Goal: Transaction & Acquisition: Purchase product/service

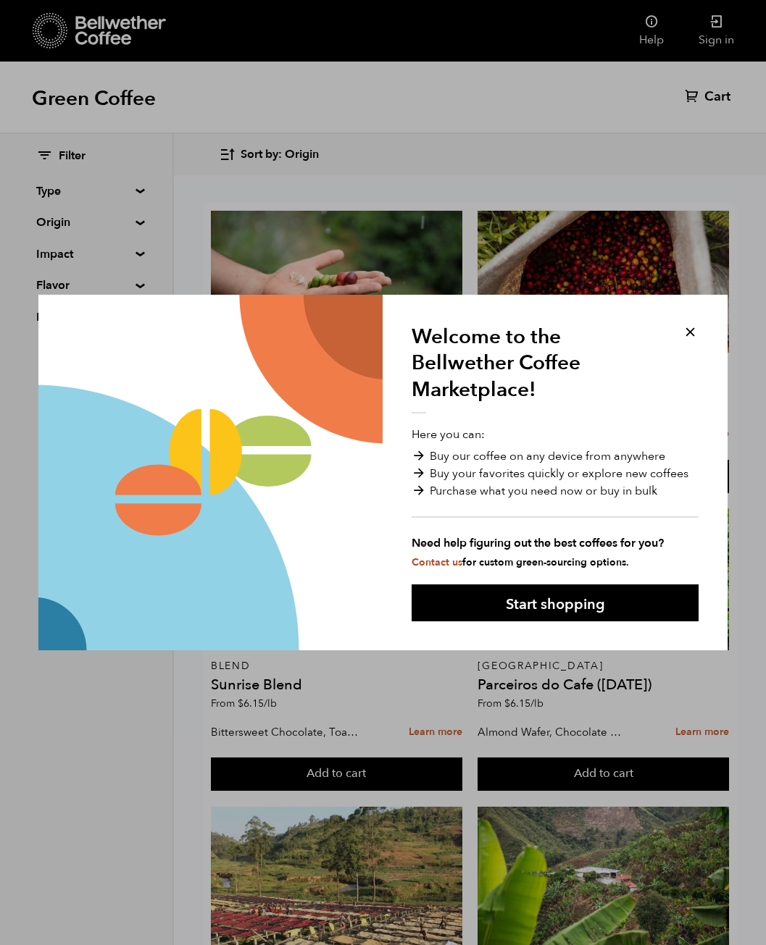
click at [691, 333] on button at bounding box center [690, 332] width 17 height 17
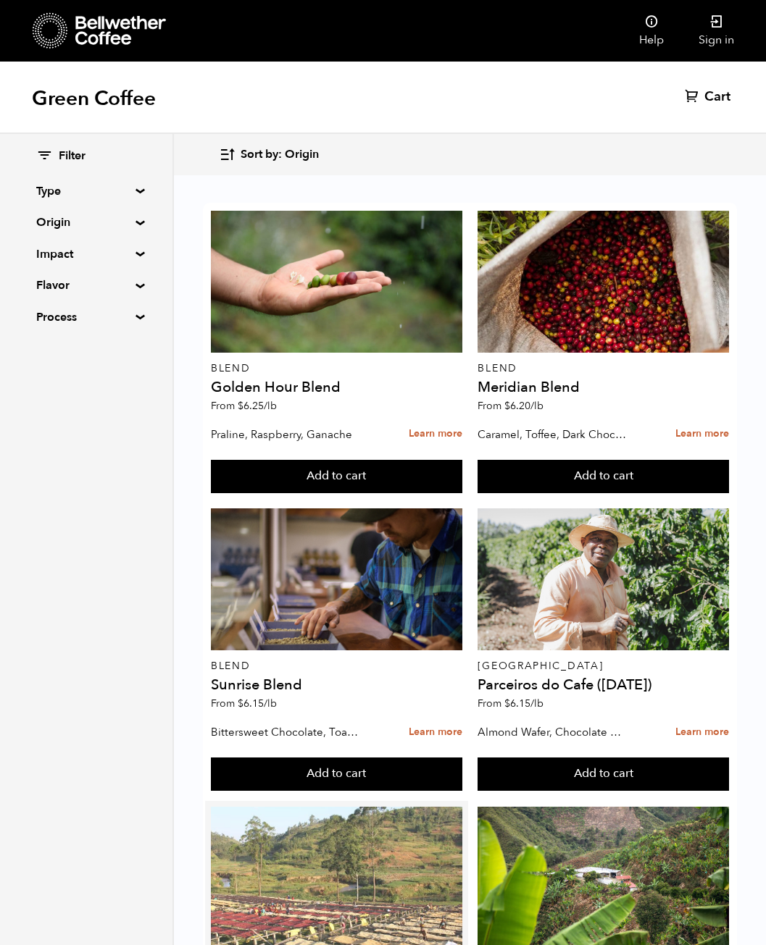
scroll to position [942, 0]
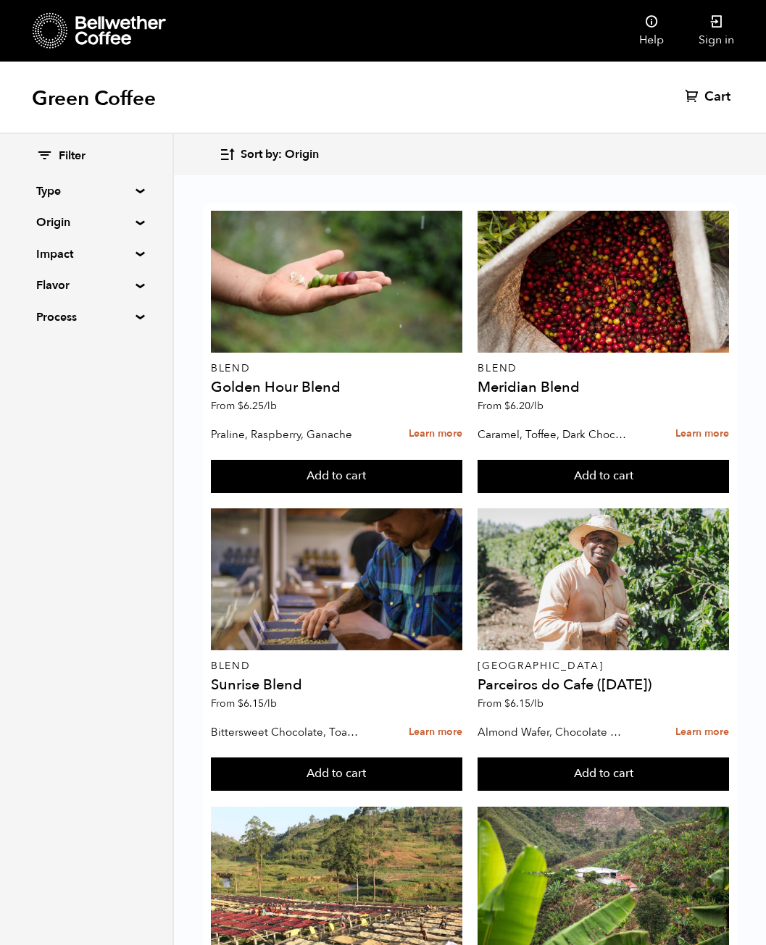
click at [96, 224] on summary "Origin" at bounding box center [86, 222] width 100 height 17
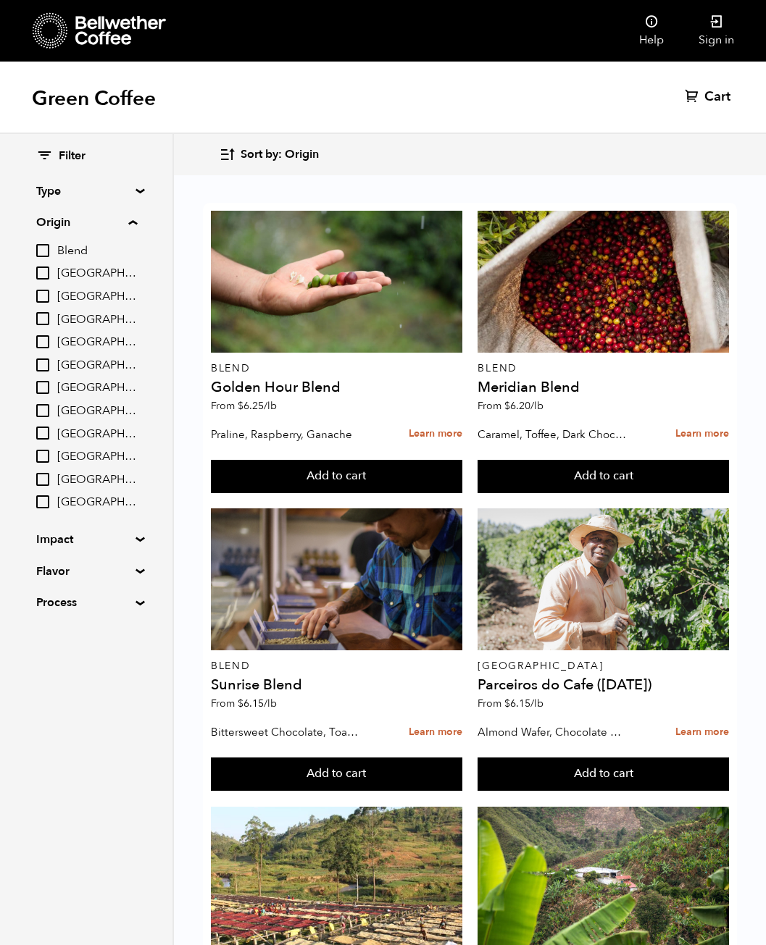
click at [41, 320] on input "[GEOGRAPHIC_DATA]" at bounding box center [42, 318] width 13 height 13
checkbox input "true"
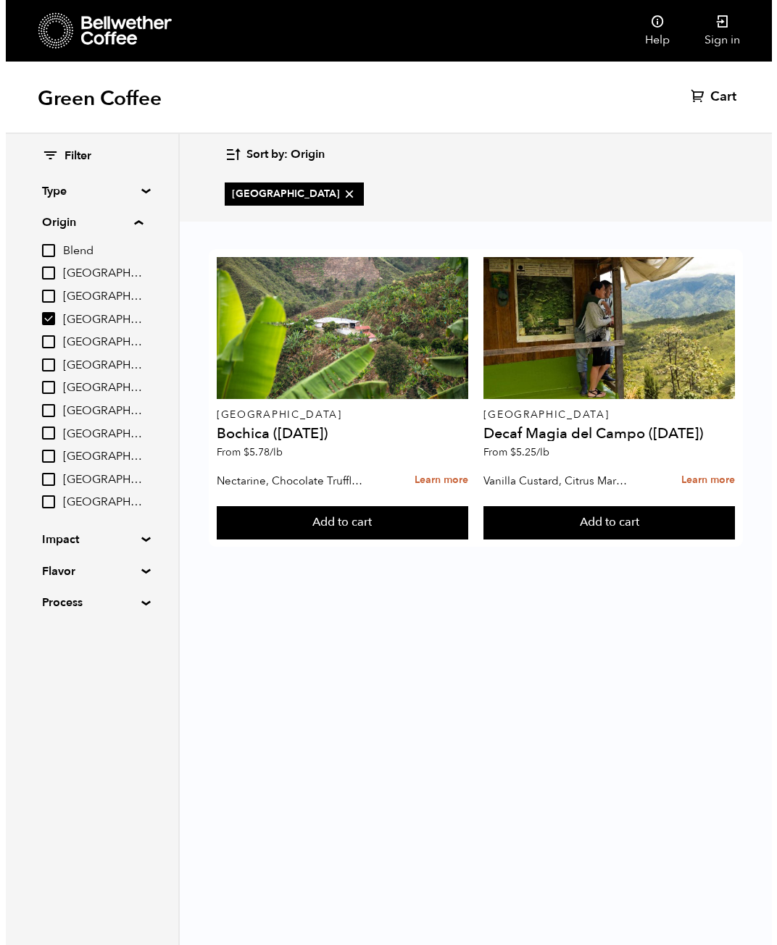
scroll to position [0, 0]
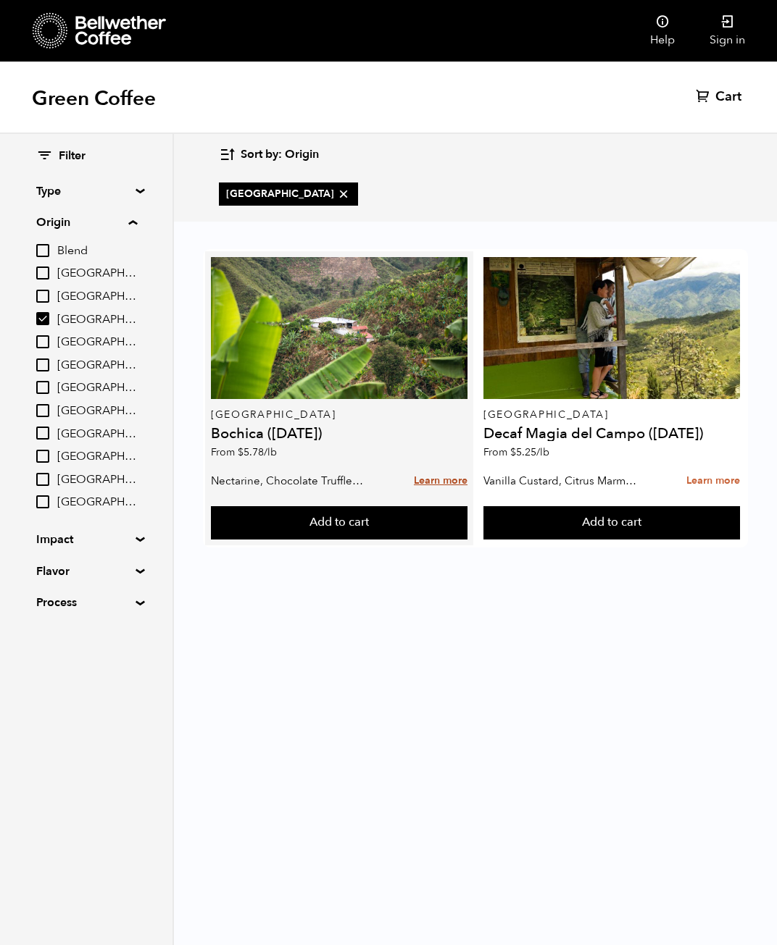
click at [437, 478] on link "Learn more" at bounding box center [441, 481] width 54 height 31
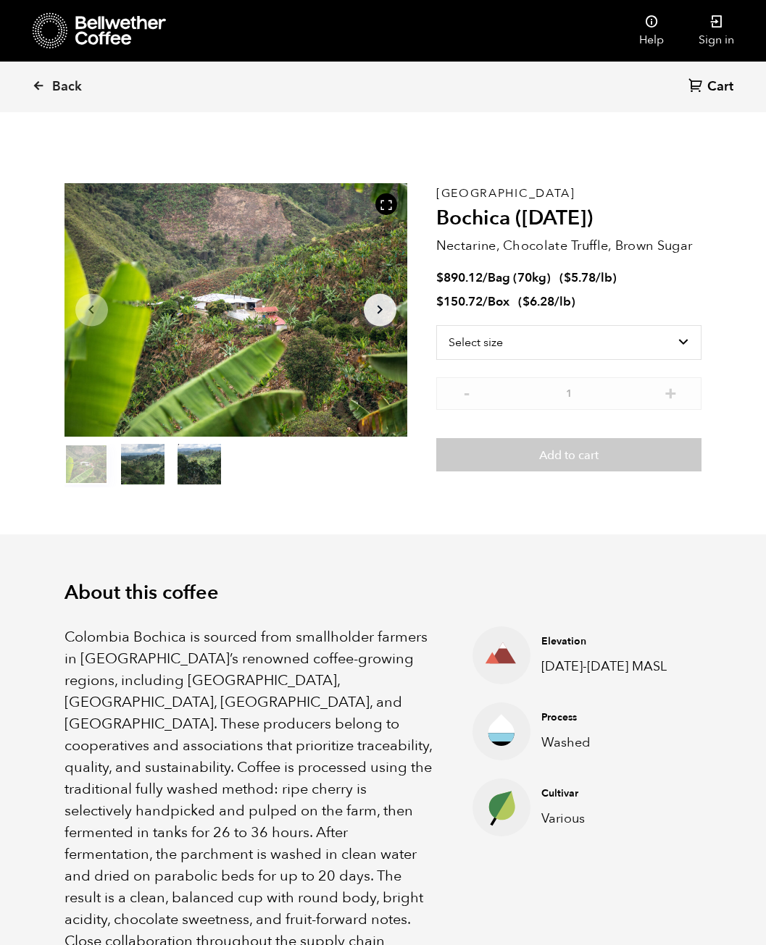
scroll to position [630, 620]
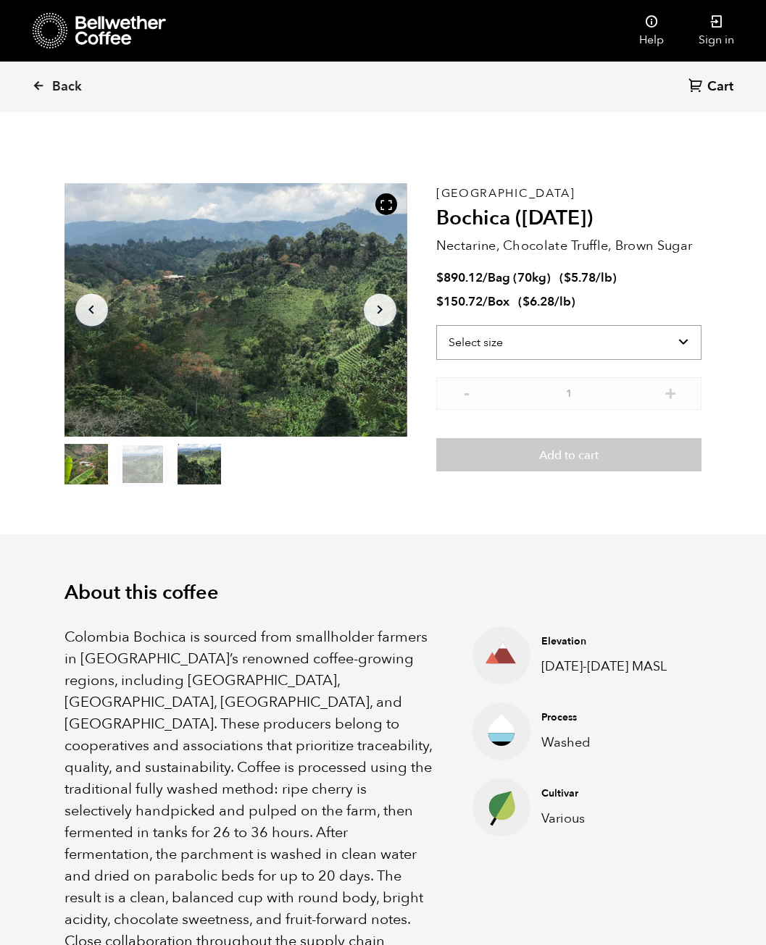
click at [588, 346] on select "Select size Bag (70kg) (154 lbs) Box (24 lbs)" at bounding box center [569, 342] width 266 height 35
click at [436, 325] on select "Select size Bag (70kg) (154 lbs) Box (24 lbs)" at bounding box center [569, 342] width 266 height 35
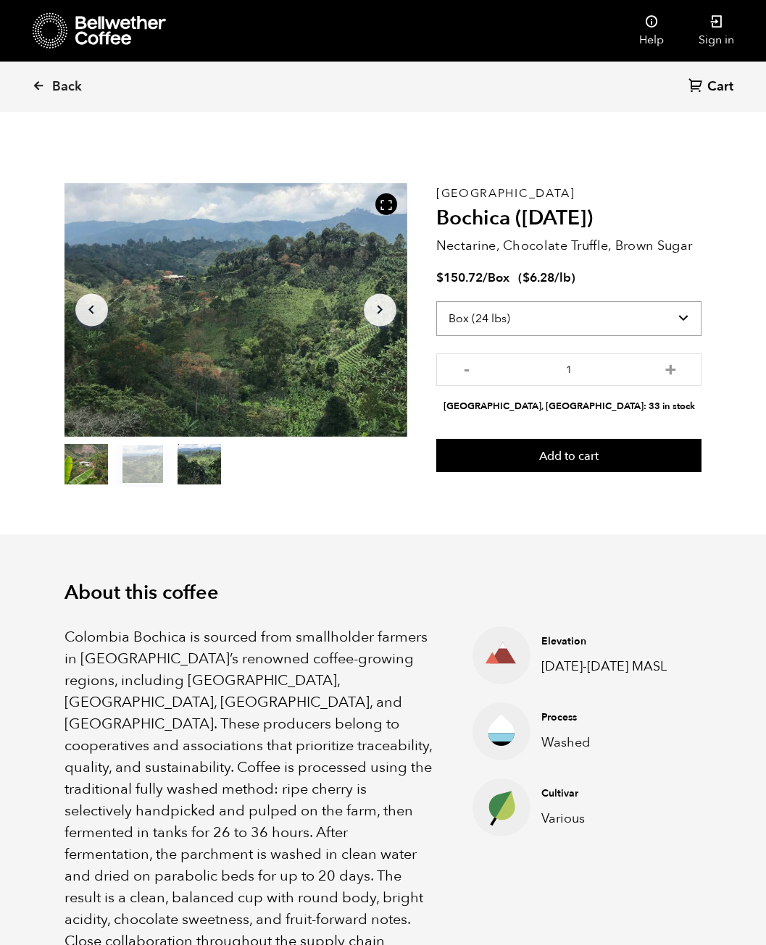
click at [626, 321] on select "Select size Bag (70kg) (154 lbs) Box (24 lbs)" at bounding box center [569, 318] width 266 height 35
click at [436, 301] on select "Select size Bag (70kg) (154 lbs) Box (24 lbs)" at bounding box center [569, 318] width 266 height 35
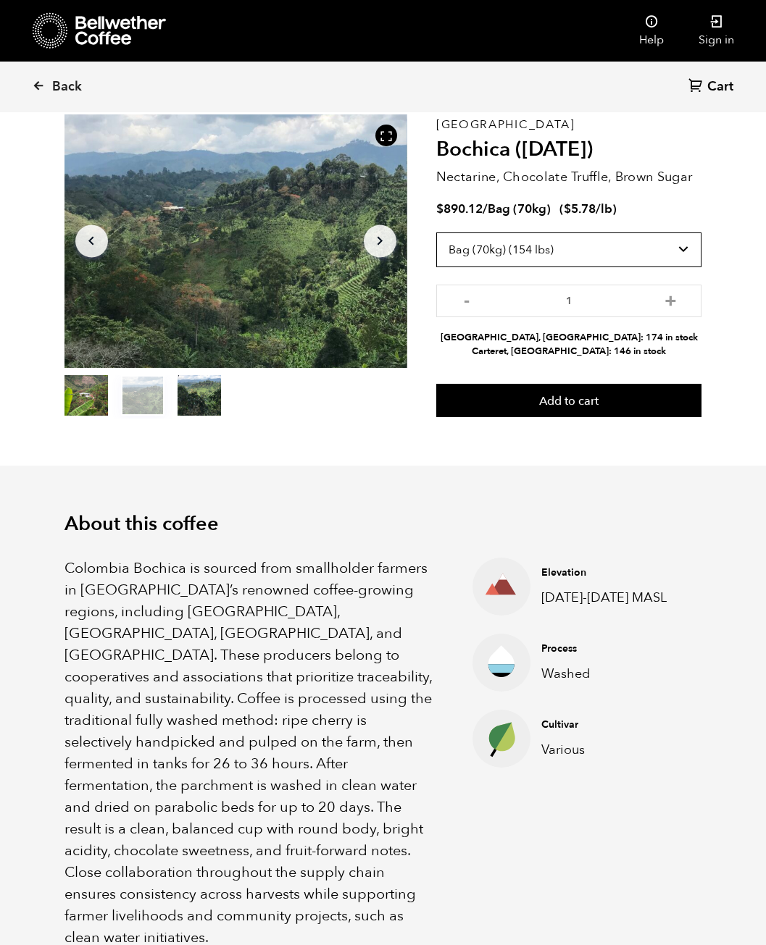
scroll to position [72, 0]
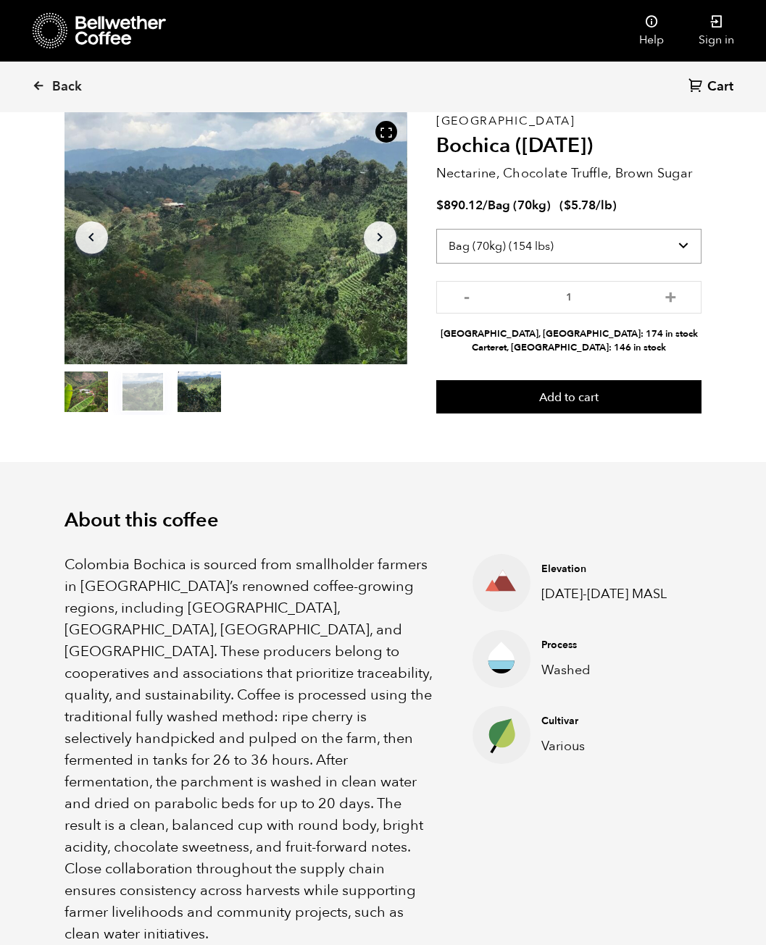
click at [564, 241] on select "Select size Bag (70kg) (154 lbs) Box (24 lbs)" at bounding box center [569, 246] width 266 height 35
select select "box"
click at [436, 229] on select "Select size Bag (70kg) (154 lbs) Box (24 lbs)" at bounding box center [569, 246] width 266 height 35
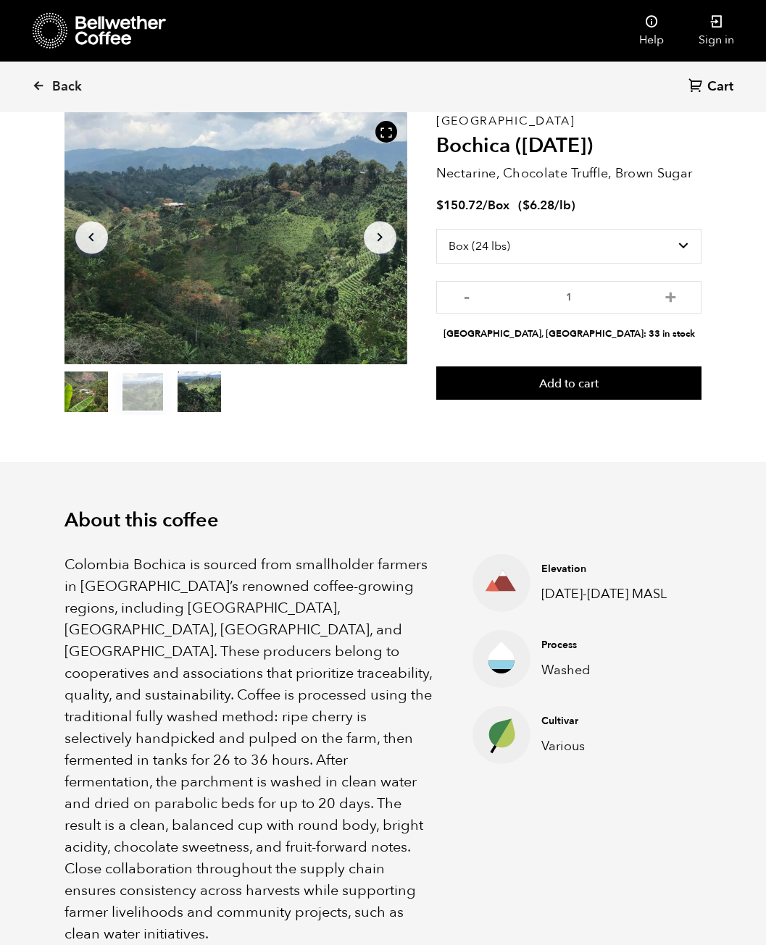
click at [396, 240] on button "Arrow Right" at bounding box center [380, 237] width 33 height 33
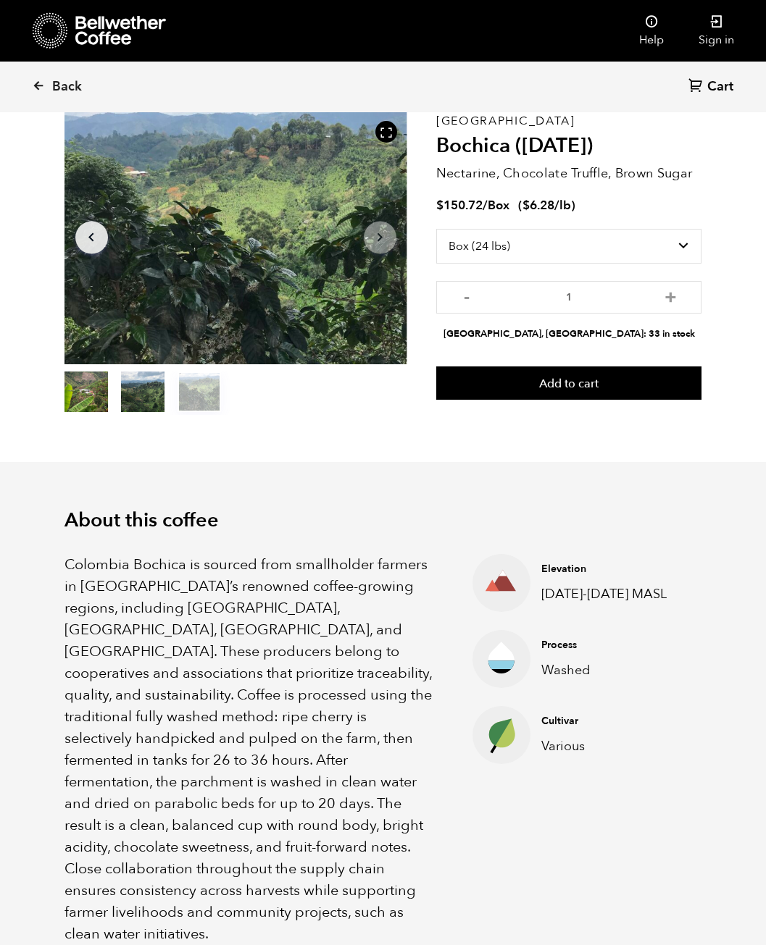
click at [377, 243] on icon "Arrow Right" at bounding box center [379, 237] width 17 height 17
drag, startPoint x: 164, startPoint y: 396, endPoint x: 107, endPoint y: 397, distance: 57.3
click at [162, 398] on button "item 1" at bounding box center [142, 395] width 43 height 41
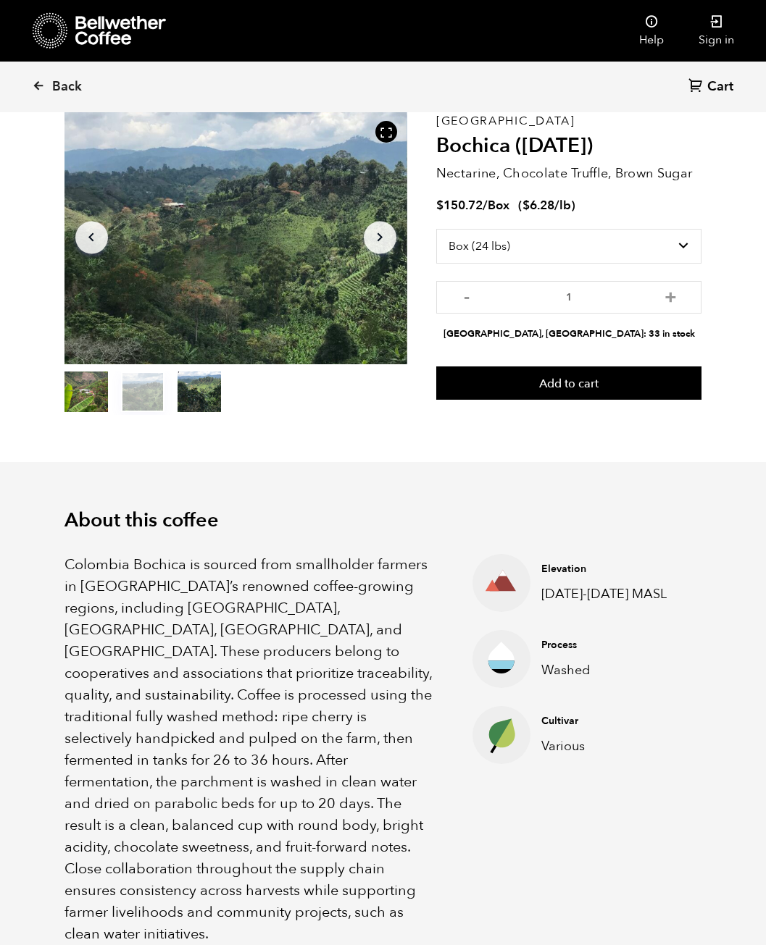
click at [104, 397] on button "item 0" at bounding box center [85, 395] width 43 height 41
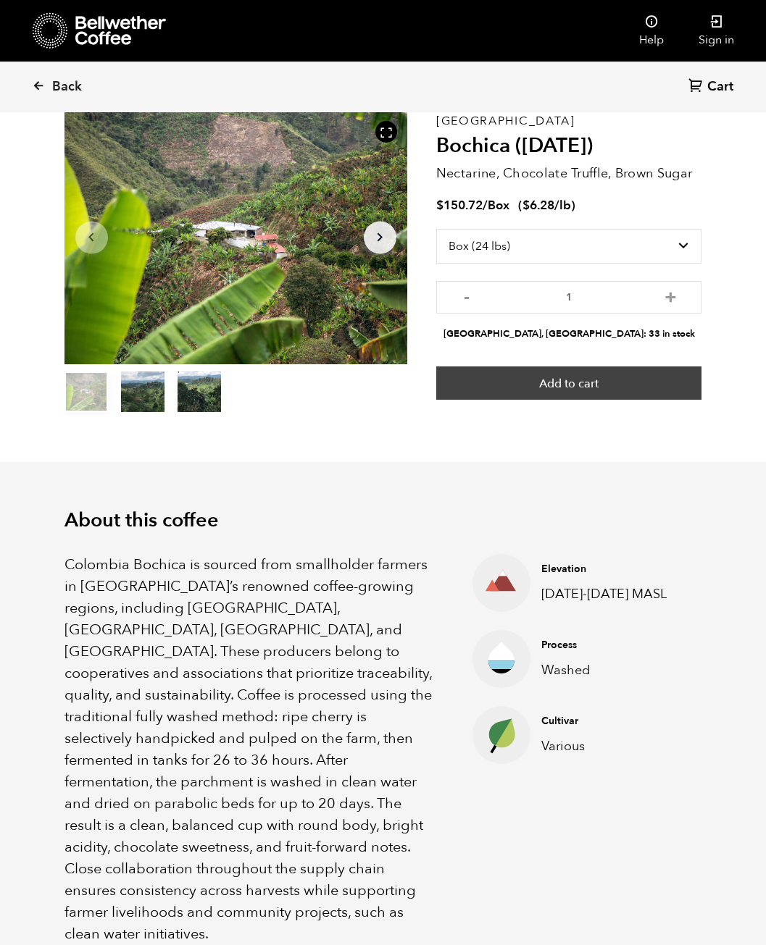
click at [667, 385] on button "Add to cart" at bounding box center [569, 383] width 266 height 33
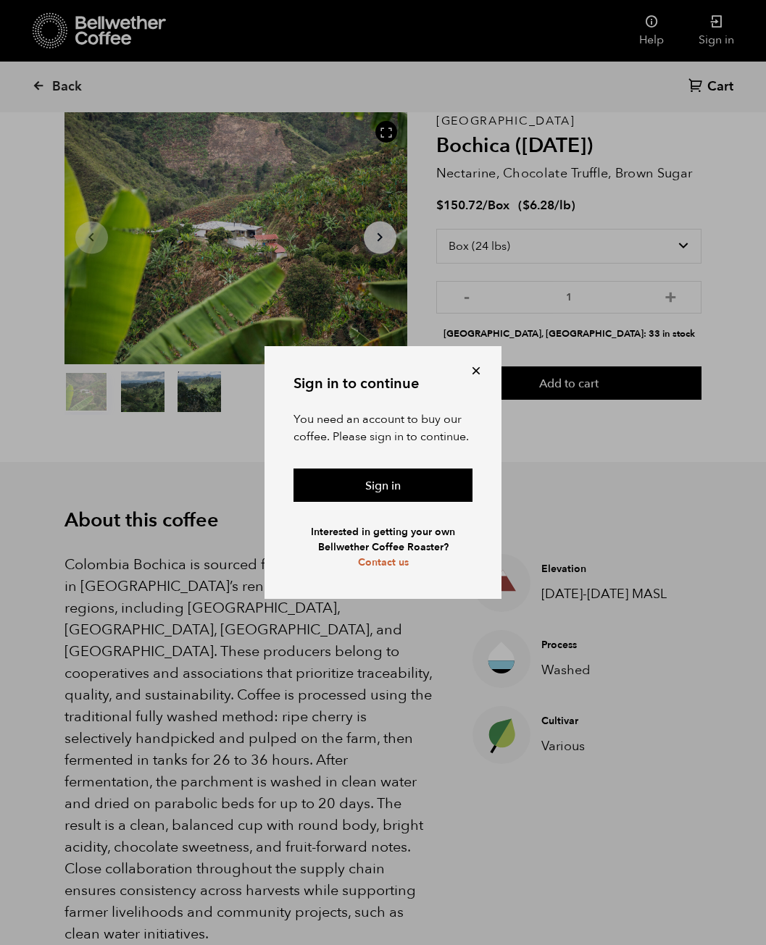
click at [475, 367] on button at bounding box center [476, 371] width 14 height 14
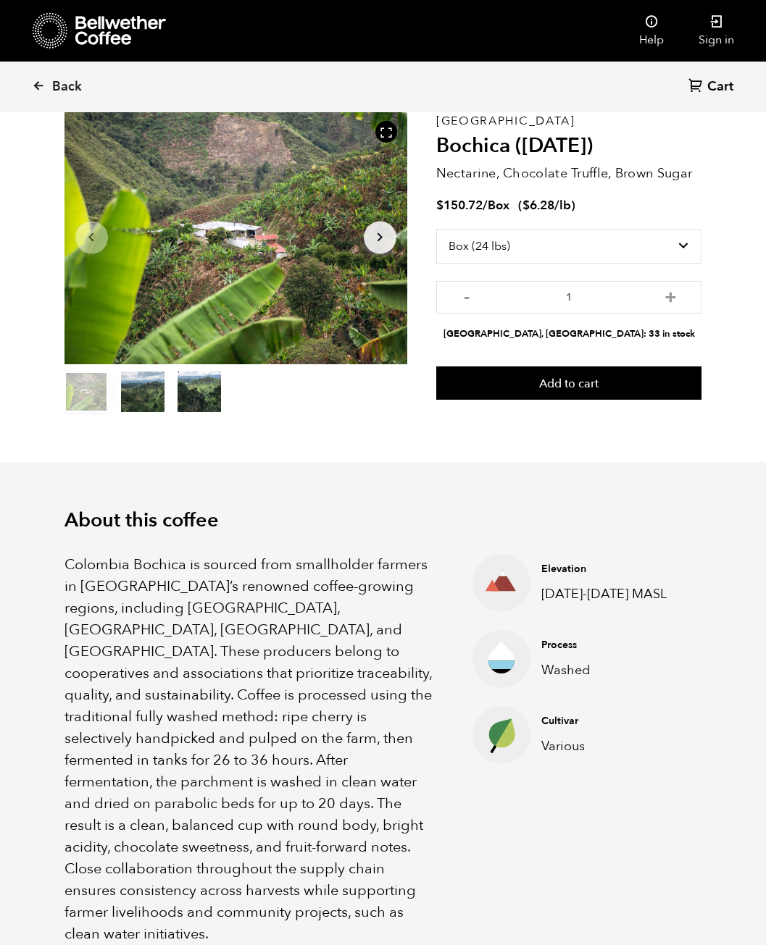
scroll to position [110, 0]
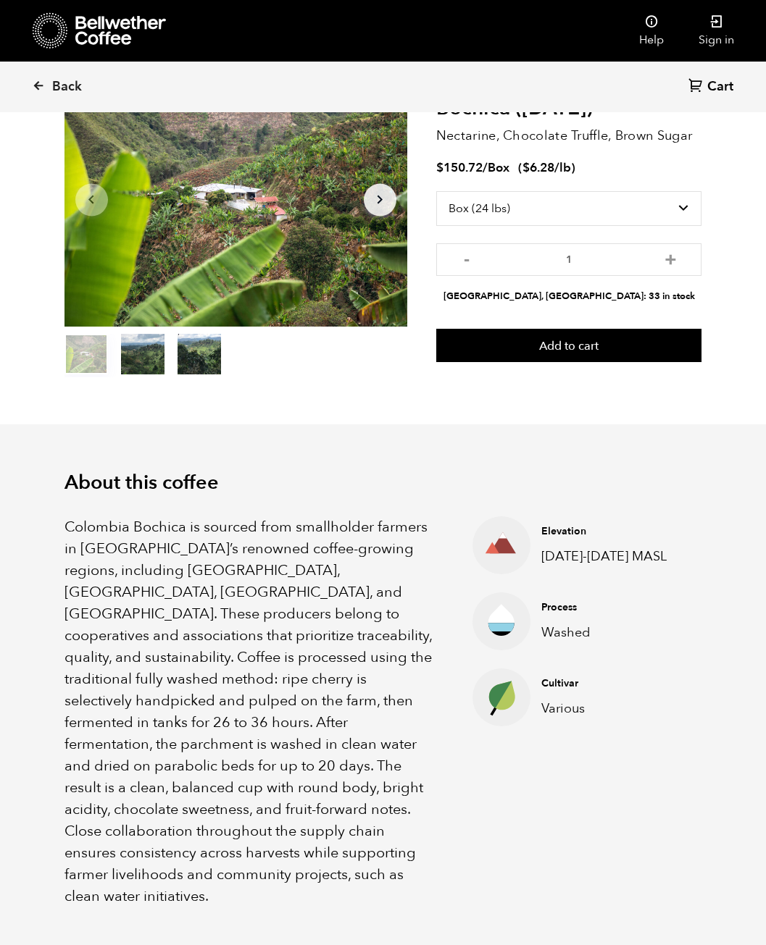
click at [30, 89] on div "Back Cart (0)" at bounding box center [383, 87] width 766 height 51
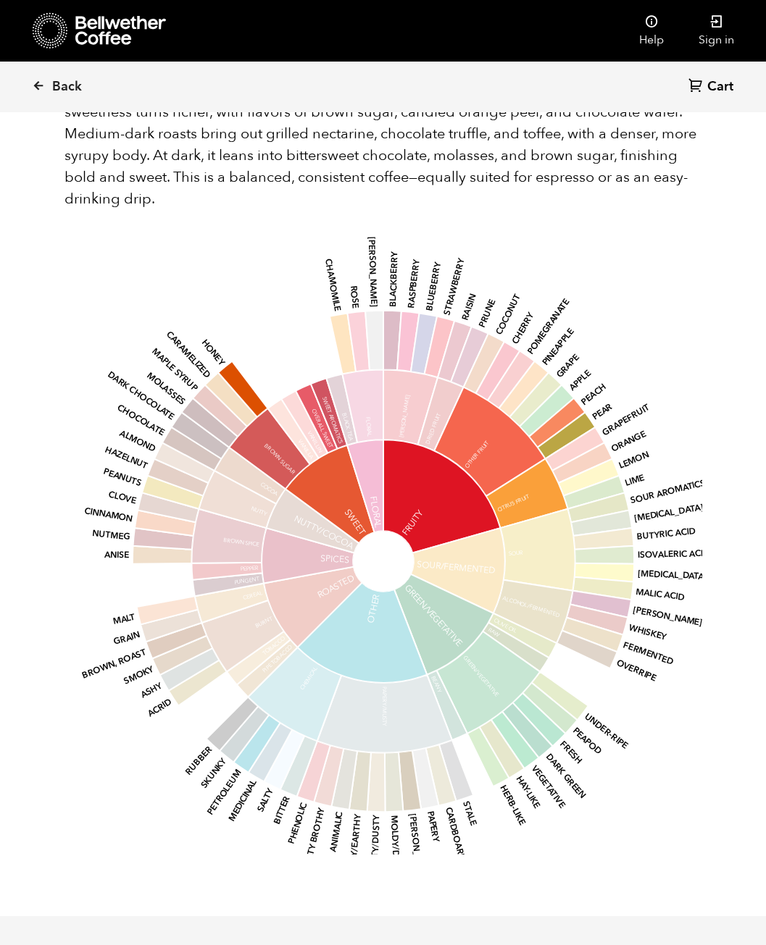
scroll to position [1159, 0]
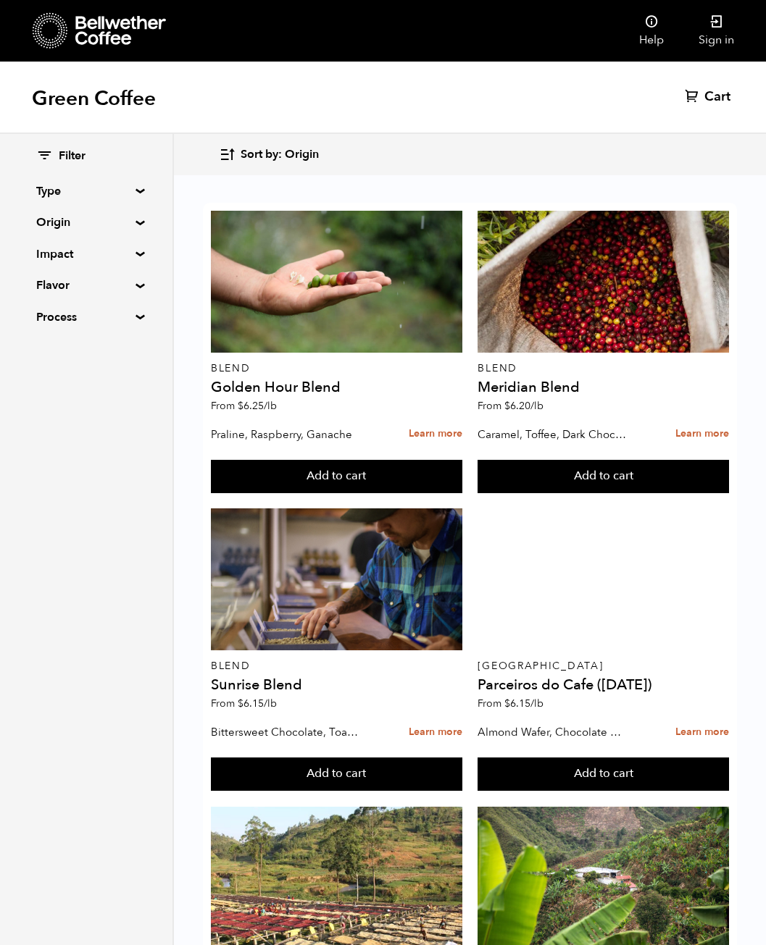
scroll to position [145, 0]
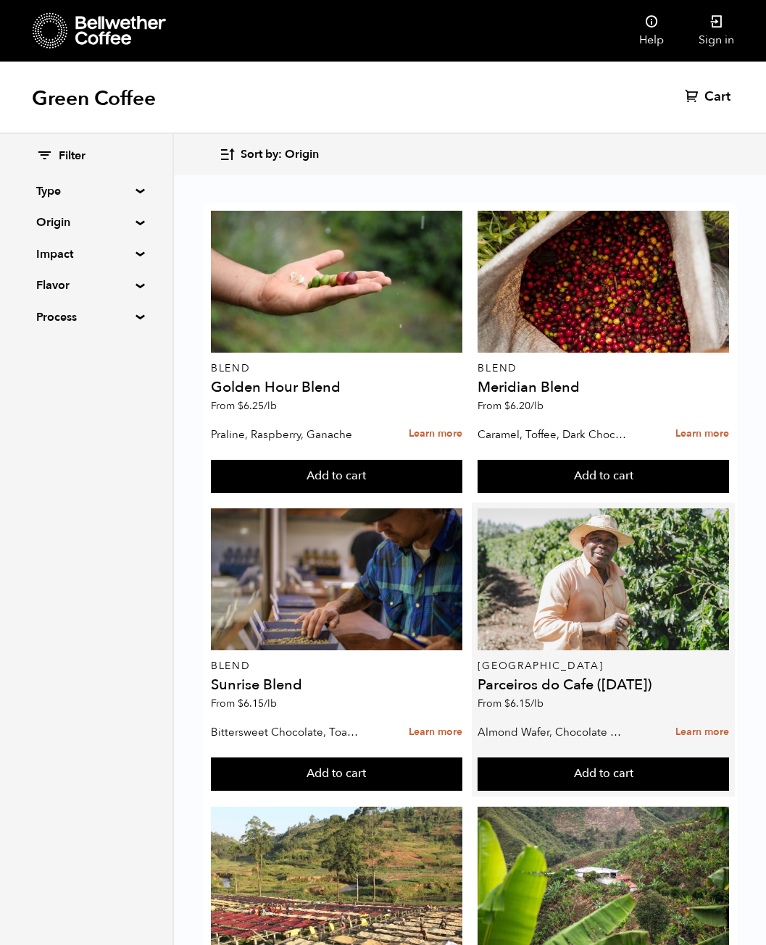
click at [111, 233] on div "Filter Type Blend Single Origin Decaf Seasonal Year Round Origin Blend [GEOGRAP…" at bounding box center [86, 238] width 100 height 178
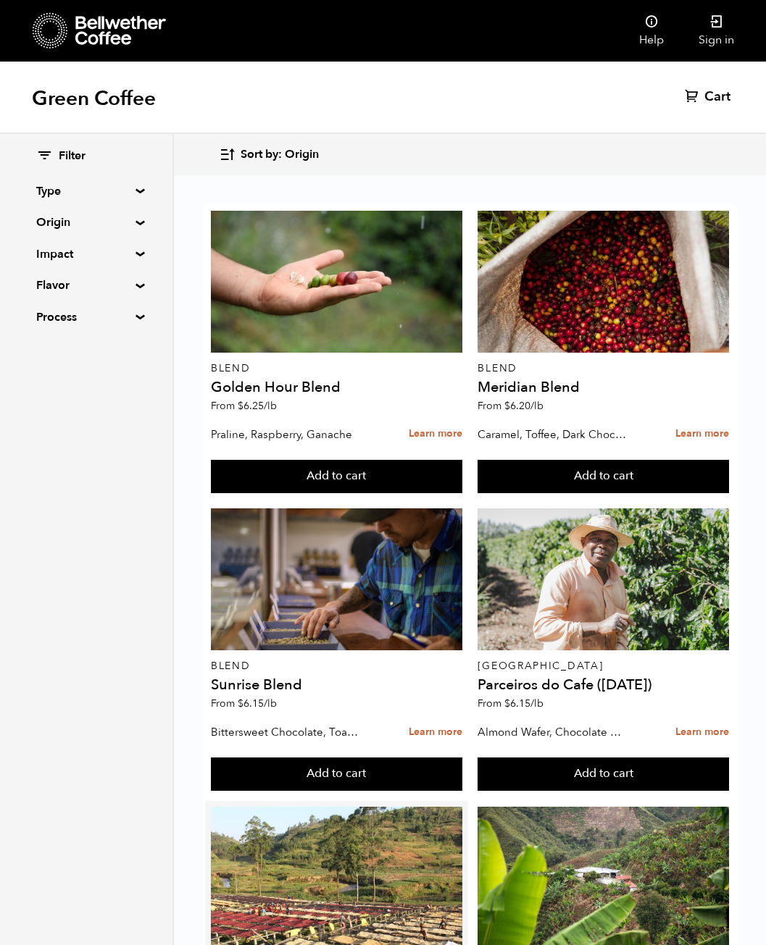
scroll to position [507, 0]
click at [72, 222] on summary "Origin" at bounding box center [86, 222] width 100 height 17
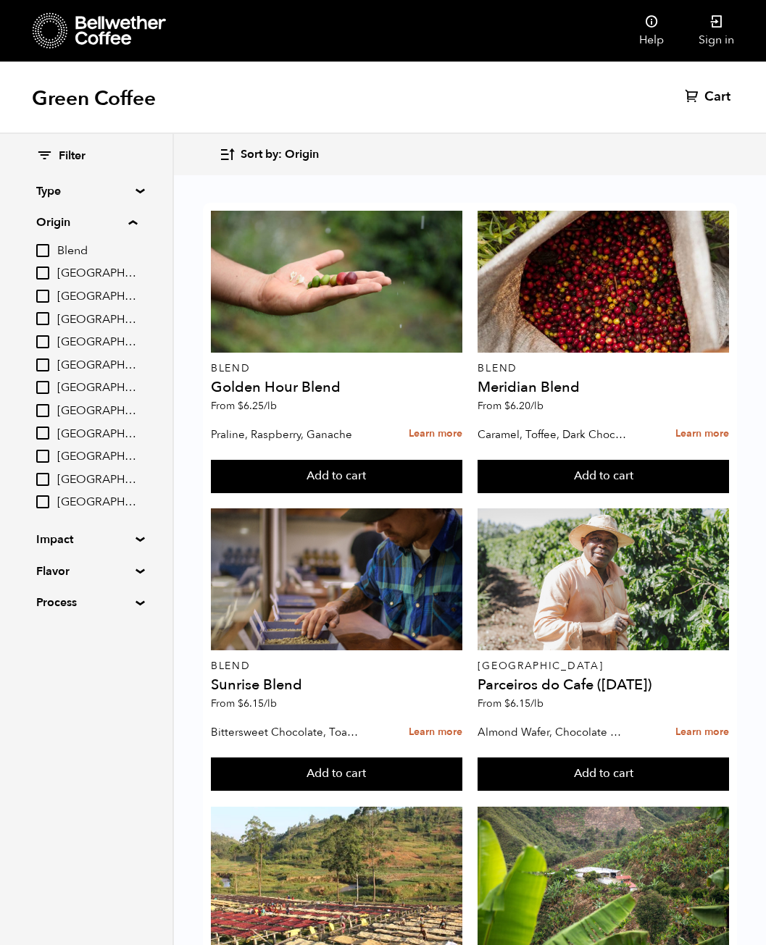
click at [72, 222] on summary "Origin" at bounding box center [86, 222] width 101 height 17
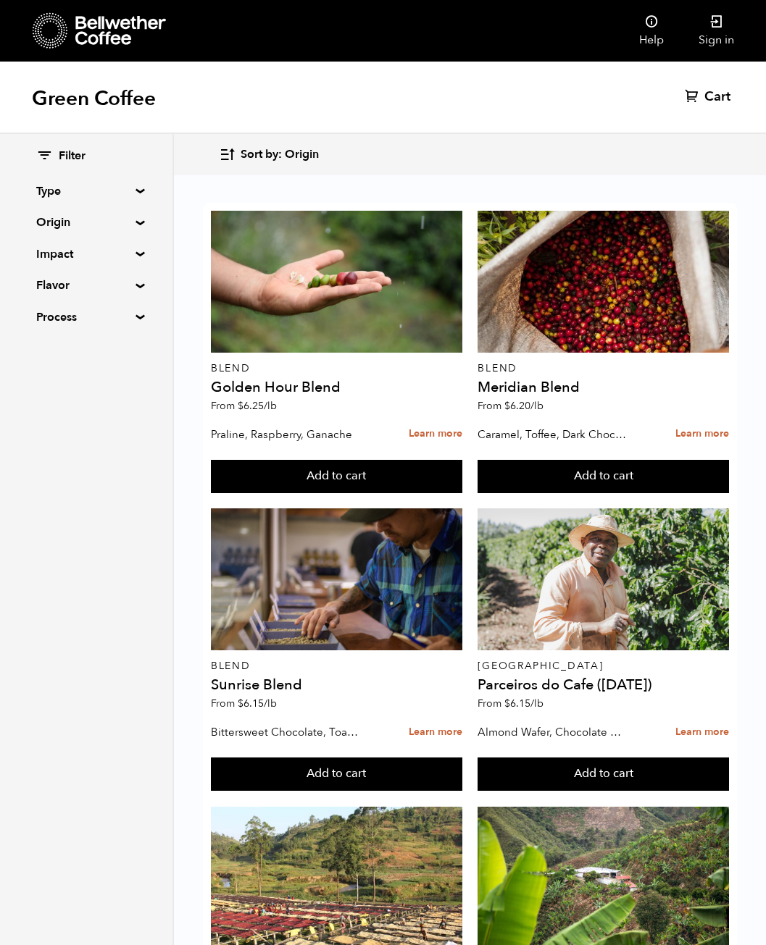
click at [72, 222] on summary "Origin" at bounding box center [86, 222] width 100 height 17
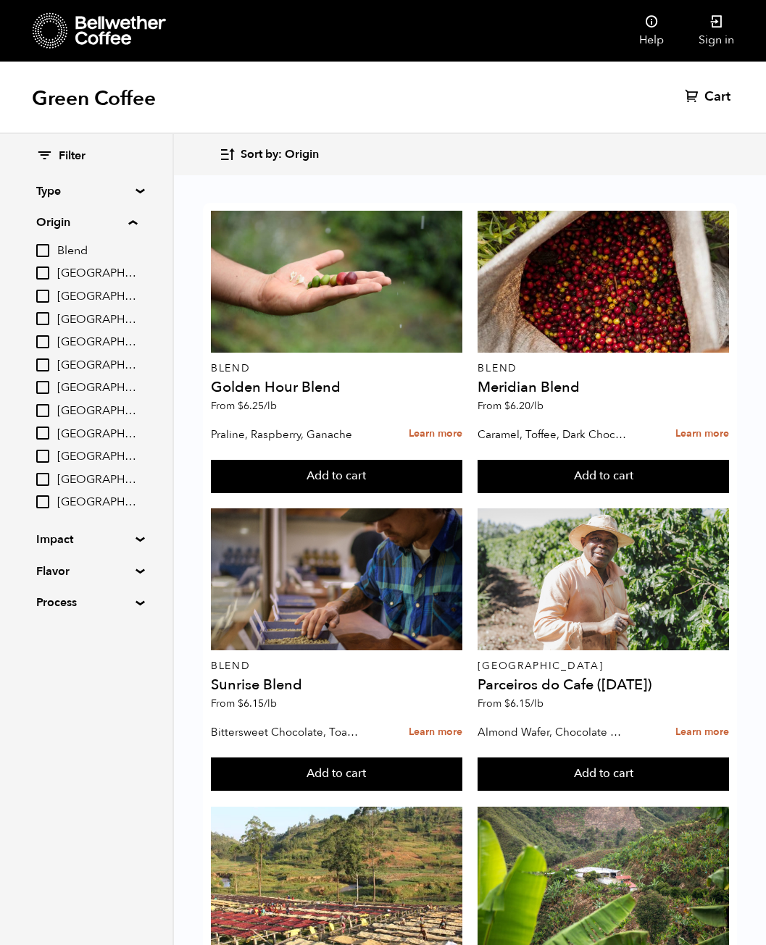
click at [44, 385] on input "[GEOGRAPHIC_DATA]" at bounding box center [42, 387] width 13 height 13
checkbox input "true"
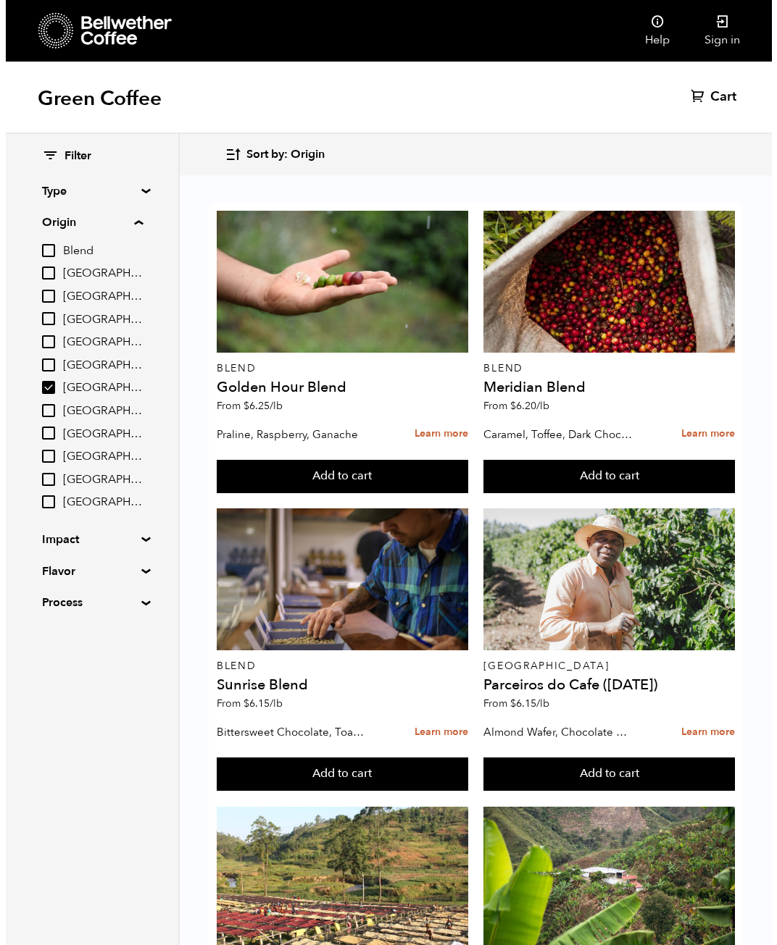
scroll to position [0, 0]
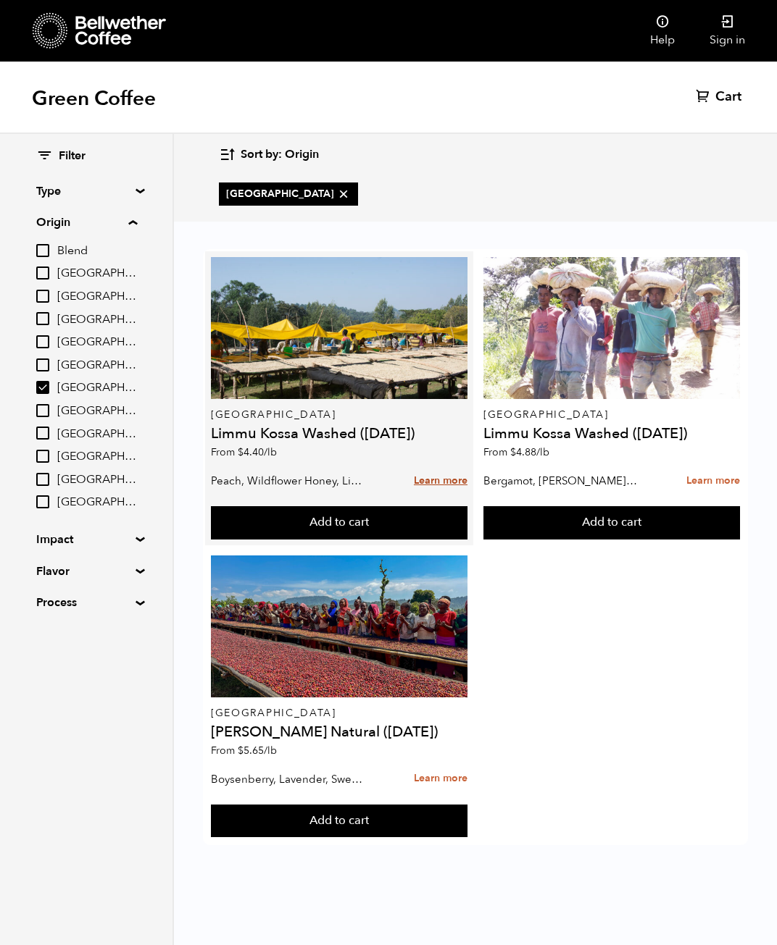
click at [435, 478] on link "Learn more" at bounding box center [441, 481] width 54 height 31
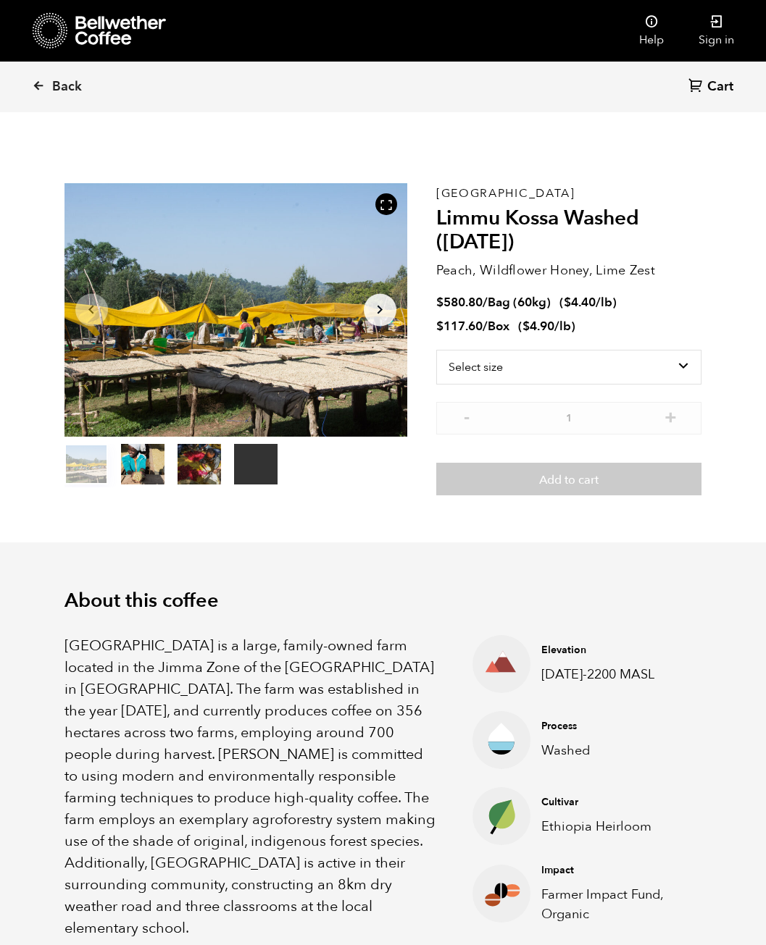
scroll to position [630, 620]
click at [634, 361] on select "Select size Bag (60kg) (132 lbs) Box (24 lbs)" at bounding box center [569, 367] width 266 height 35
click at [644, 359] on select "Select size Bag (60kg) (132 lbs) Box (24 lbs)" at bounding box center [569, 367] width 266 height 35
select select "bag-3"
click at [436, 350] on select "Select size Bag (60kg) (132 lbs) Box (24 lbs)" at bounding box center [569, 367] width 266 height 35
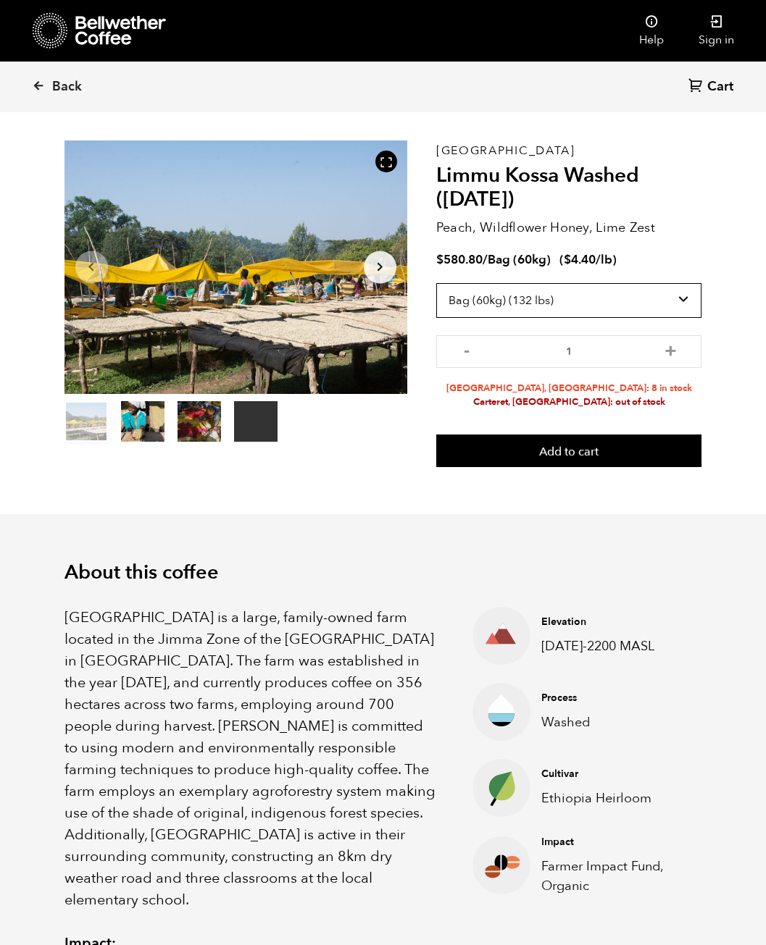
scroll to position [0, 0]
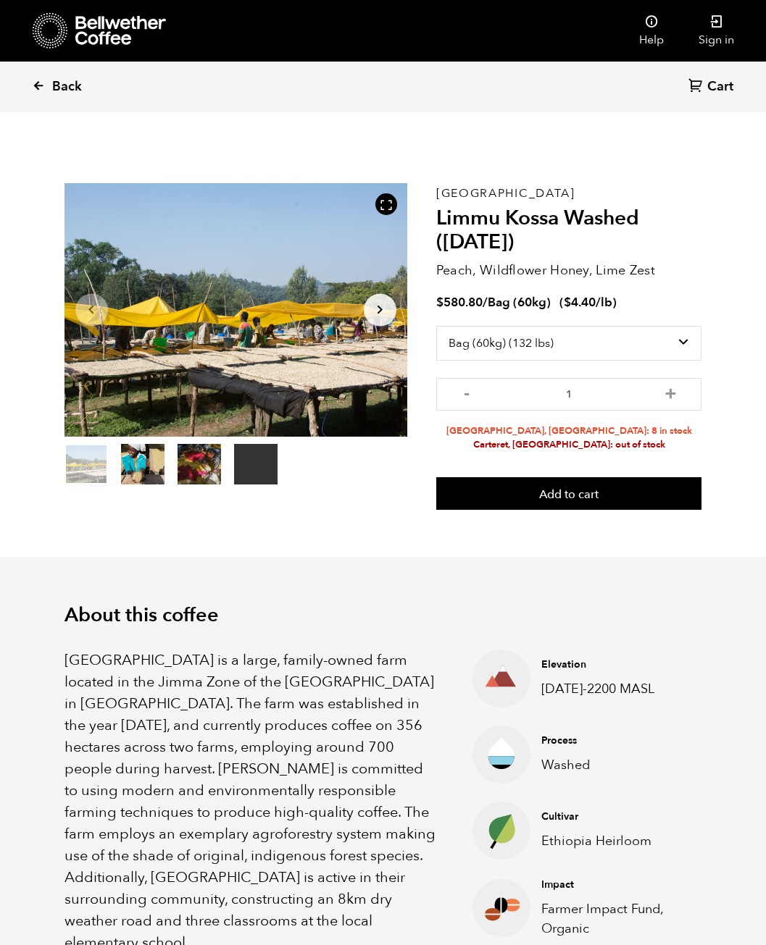
click at [35, 92] on icon at bounding box center [38, 85] width 13 height 13
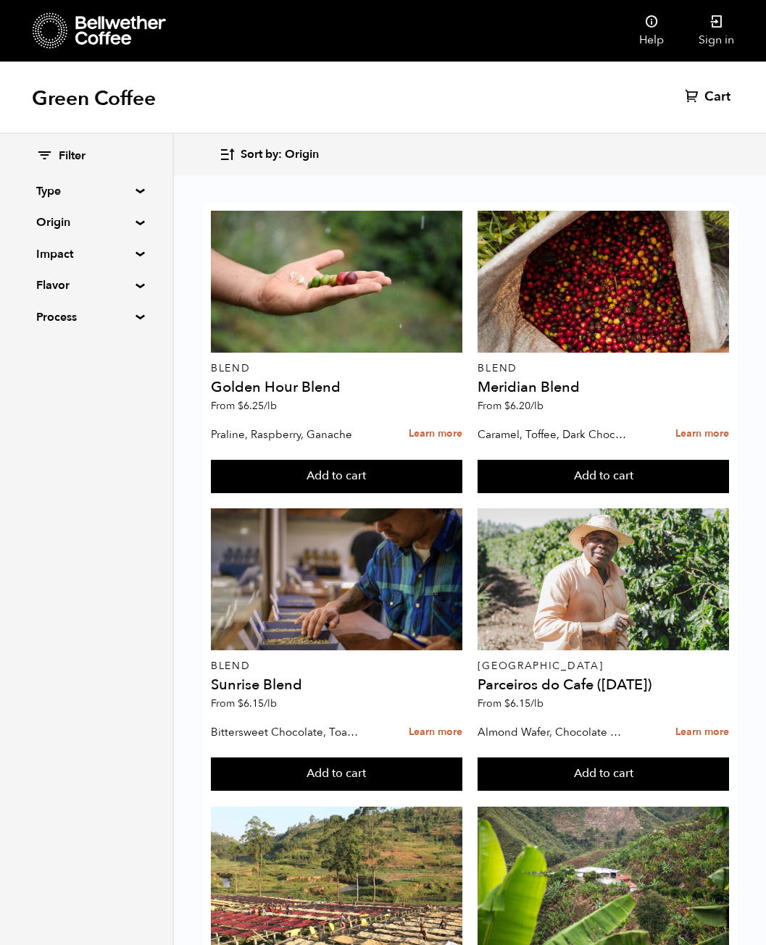
click at [92, 217] on summary "Origin" at bounding box center [86, 222] width 100 height 17
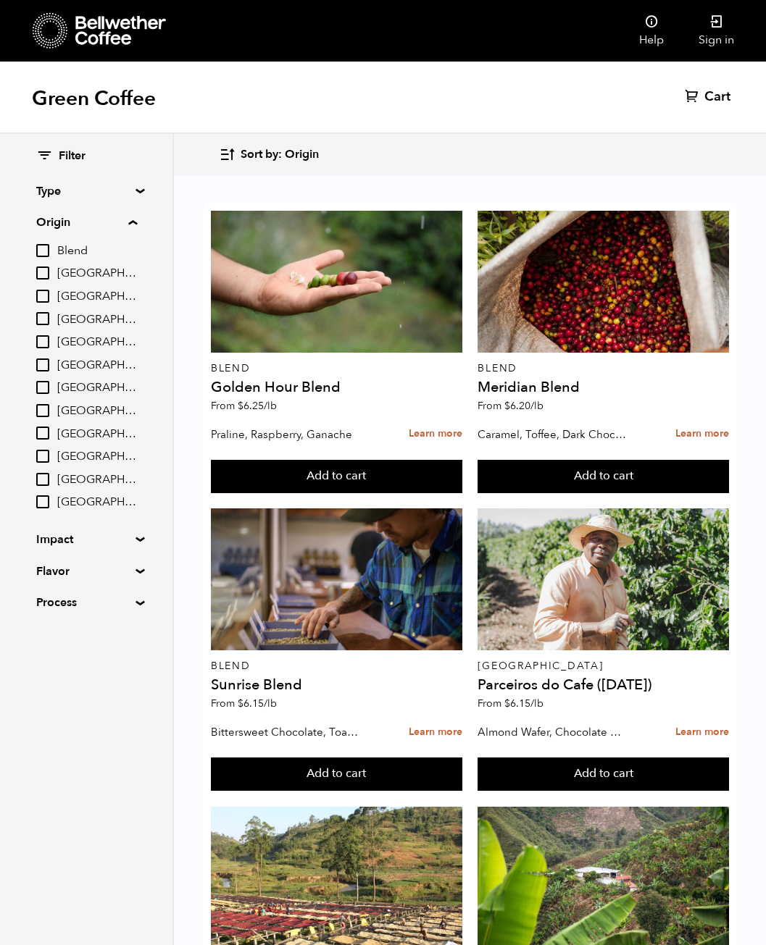
click at [43, 383] on input "[GEOGRAPHIC_DATA]" at bounding box center [42, 387] width 13 height 13
checkbox input "true"
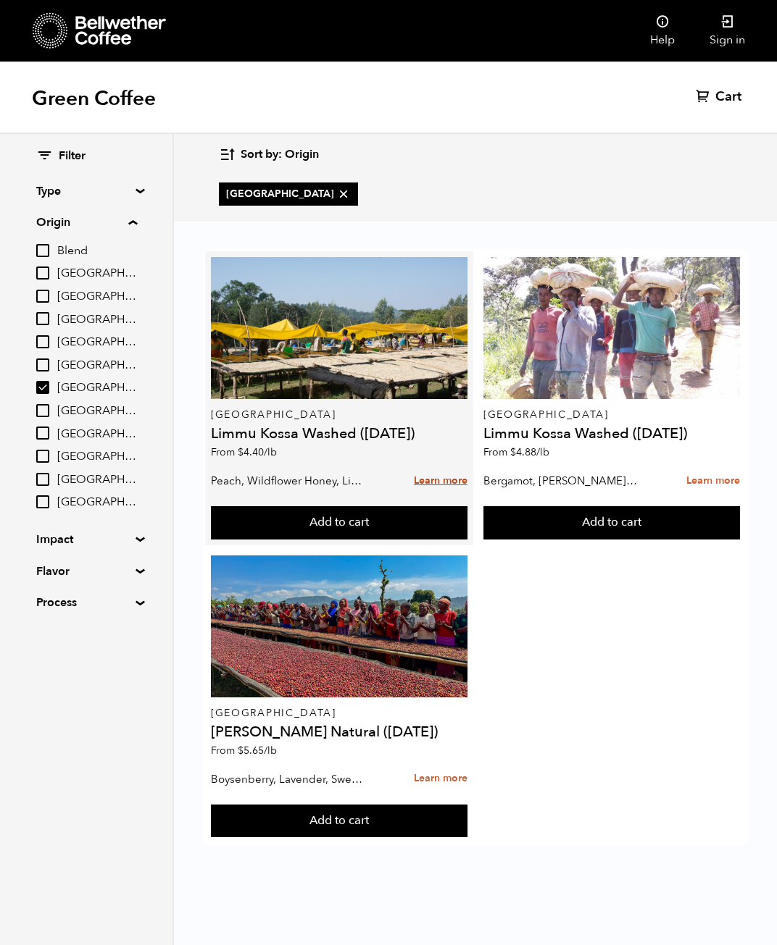
click at [450, 478] on link "Learn more" at bounding box center [441, 481] width 54 height 31
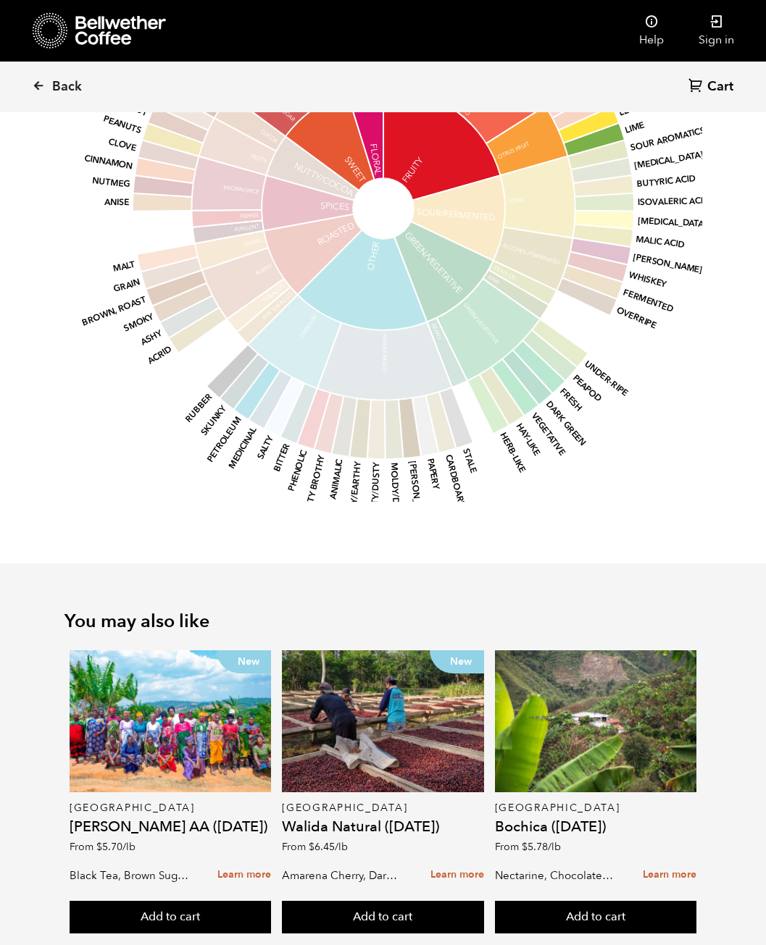
scroll to position [1784, 0]
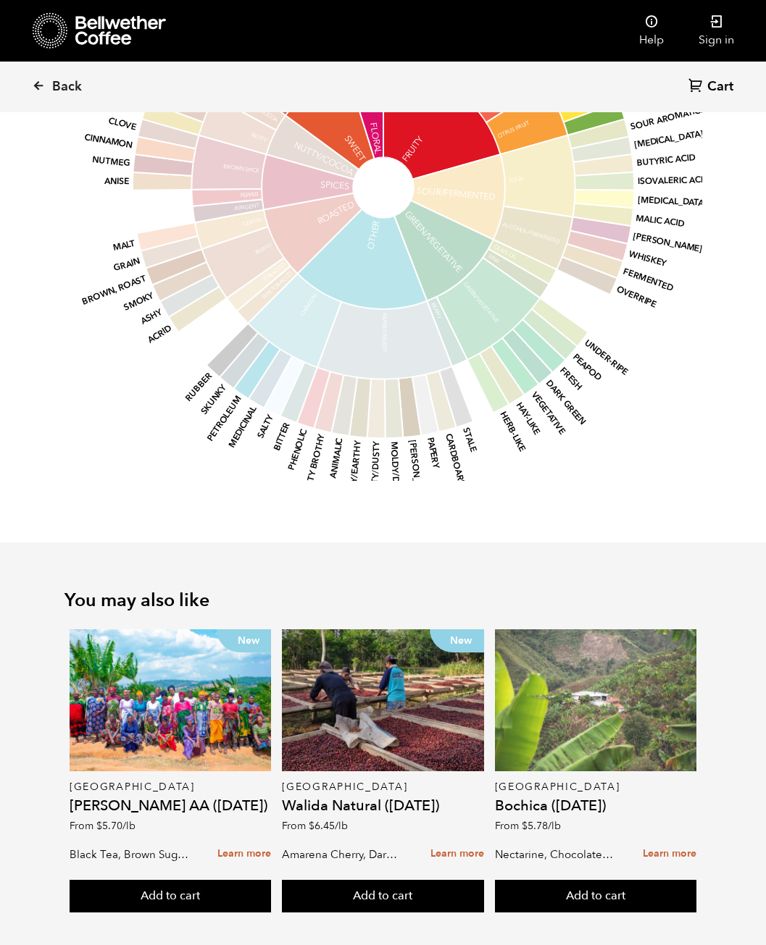
click at [549, 690] on div at bounding box center [595, 701] width 201 height 142
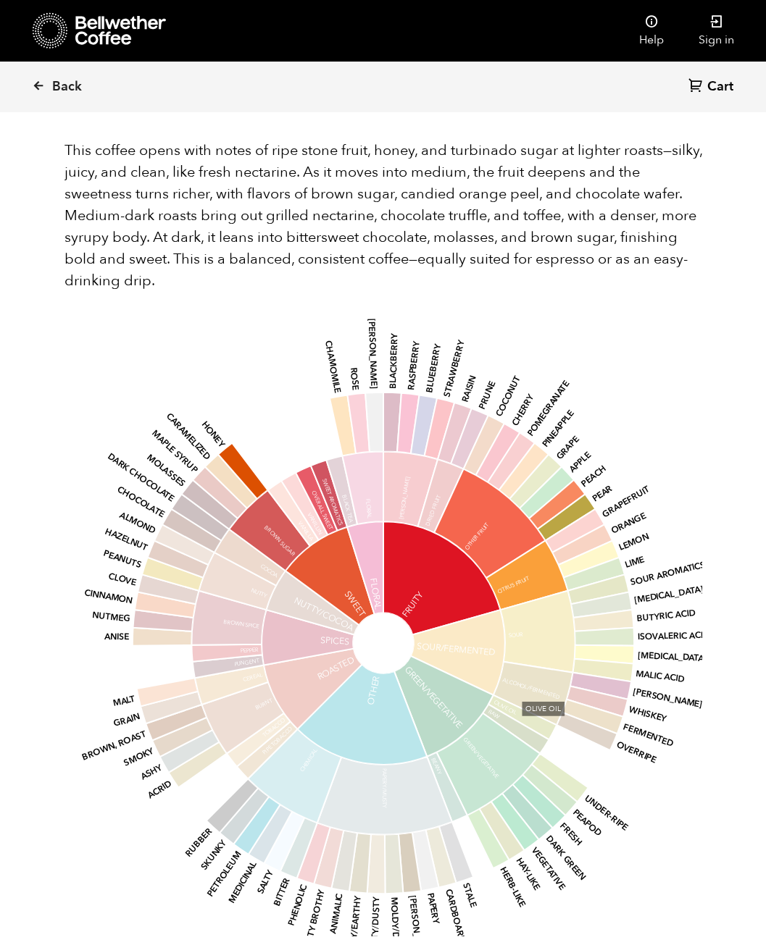
scroll to position [1516, 0]
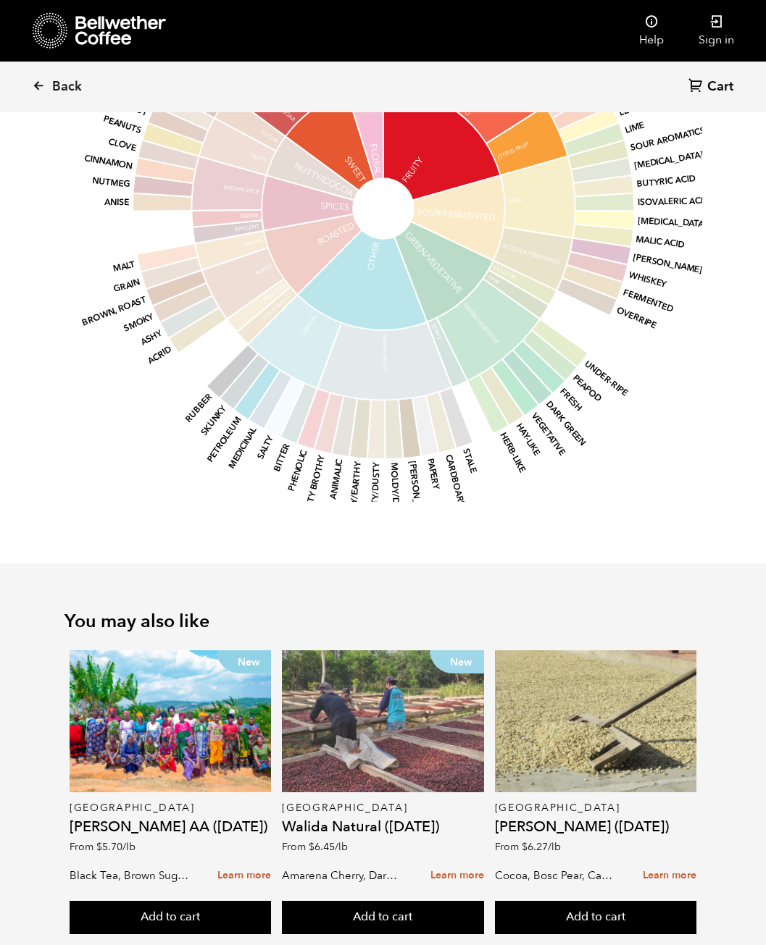
click at [462, 675] on div "New" at bounding box center [382, 722] width 201 height 142
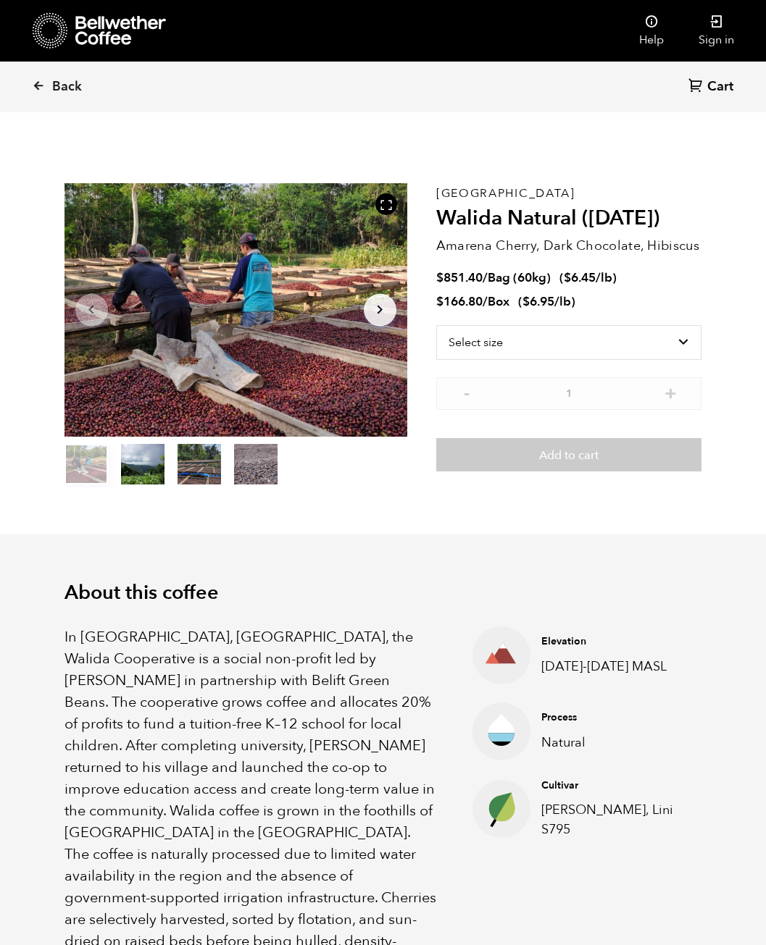
scroll to position [630, 620]
click at [547, 349] on select "Select size Bag (60kg) (132 lbs) Box (24 lbs)" at bounding box center [569, 342] width 266 height 35
select select "box"
click at [436, 325] on select "Select size Bag (60kg) (132 lbs) Box (24 lbs)" at bounding box center [569, 342] width 266 height 35
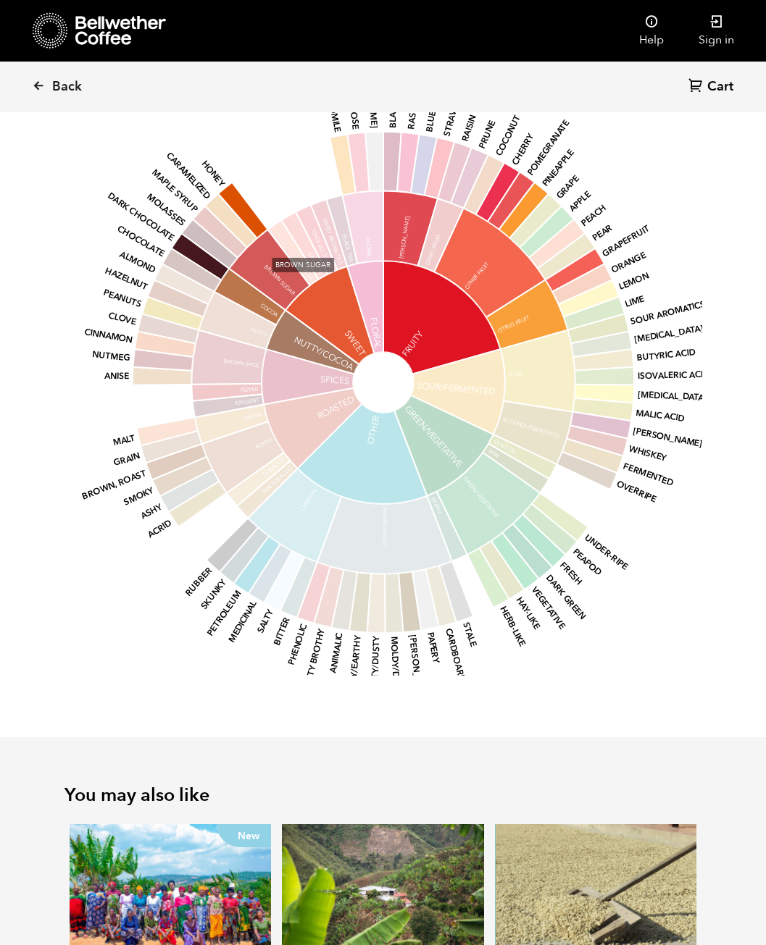
scroll to position [1516, 0]
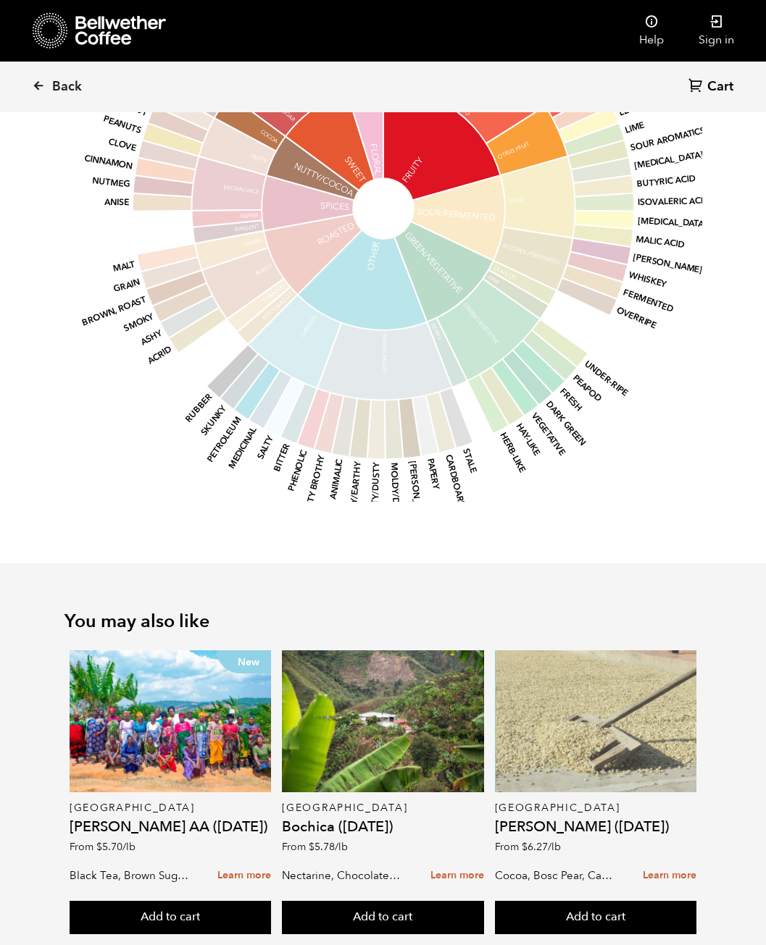
click at [583, 685] on div at bounding box center [595, 722] width 201 height 142
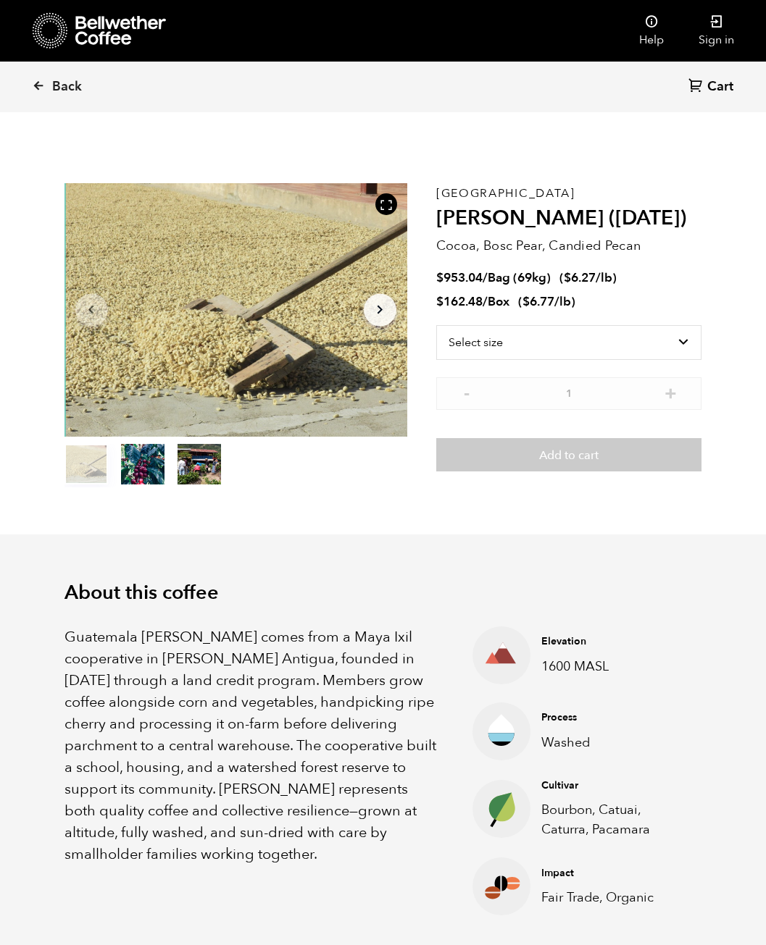
scroll to position [630, 620]
click at [598, 334] on select "Select size Bag (69kg) (152 lbs) Box (24 lbs)" at bounding box center [569, 342] width 266 height 35
click at [436, 325] on select "Select size Bag (69kg) (152 lbs) Box (24 lbs)" at bounding box center [569, 342] width 266 height 35
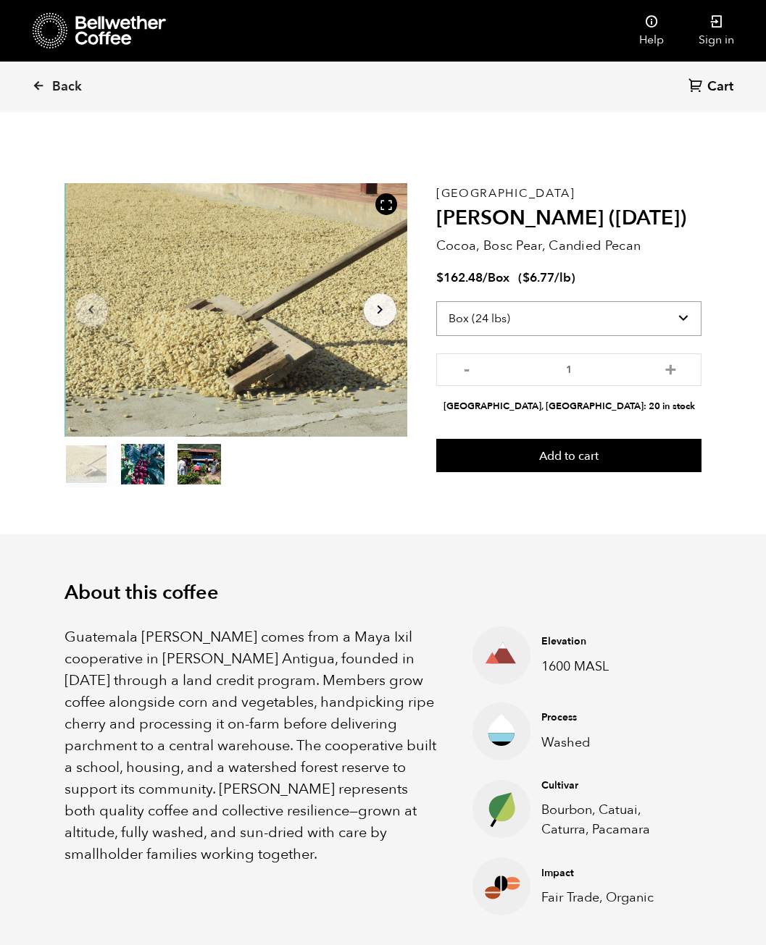
click at [609, 312] on select "Select size Bag (69kg) (152 lbs) Box (24 lbs)" at bounding box center [569, 318] width 266 height 35
click at [609, 311] on select "Select size Bag (69kg) (152 lbs) Box (24 lbs)" at bounding box center [569, 318] width 266 height 35
drag, startPoint x: 141, startPoint y: 466, endPoint x: 148, endPoint y: 465, distance: 7.3
click at [142, 465] on button "item 1" at bounding box center [142, 467] width 43 height 41
click at [380, 313] on icon "Arrow Right" at bounding box center [379, 309] width 17 height 17
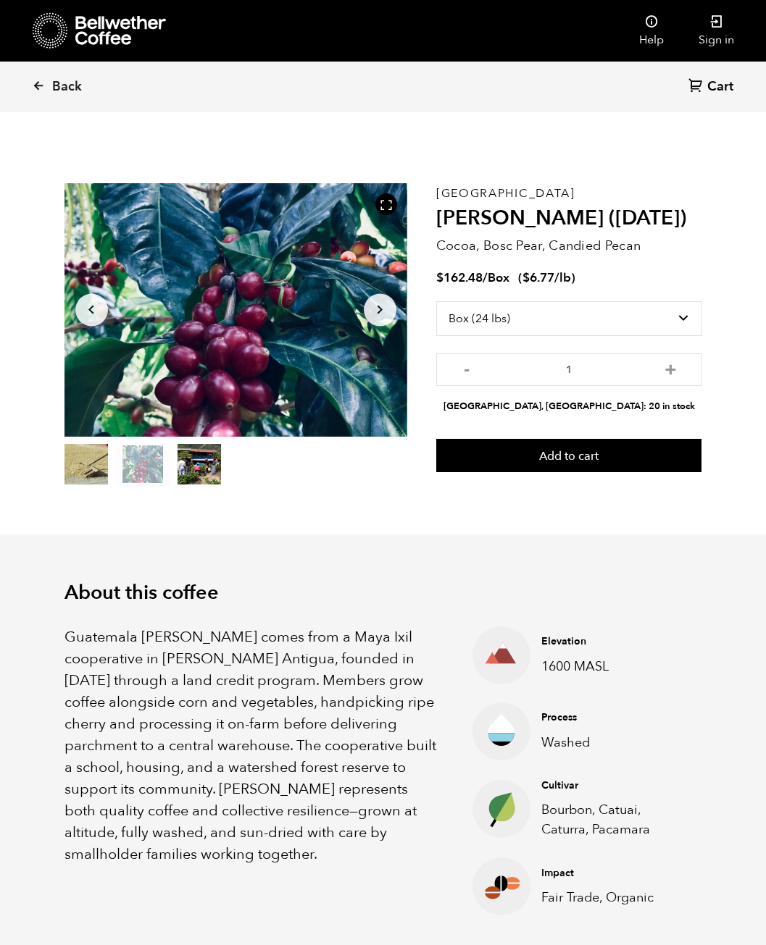
click at [390, 317] on button "Arrow Right" at bounding box center [380, 309] width 33 height 33
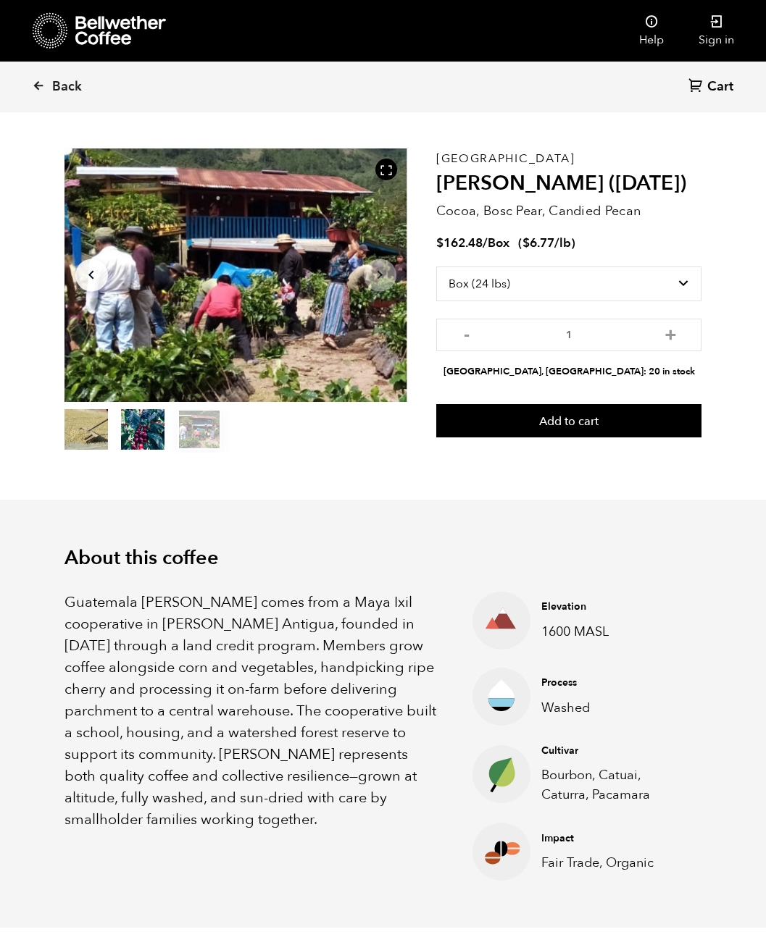
scroll to position [580, 0]
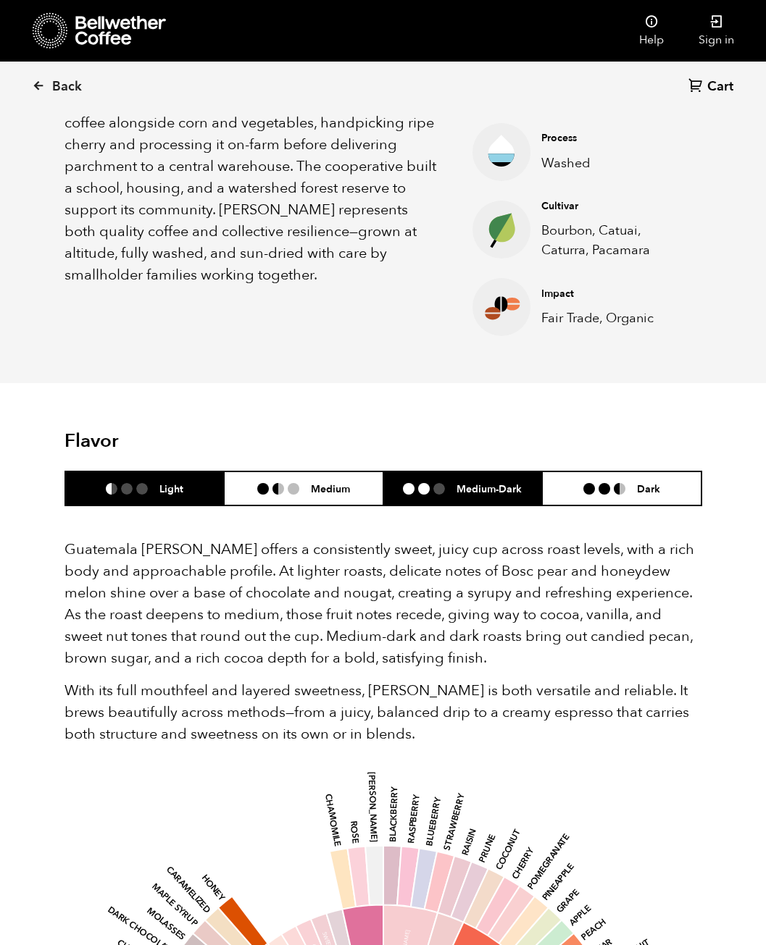
click at [430, 493] on ul at bounding box center [430, 489] width 54 height 12
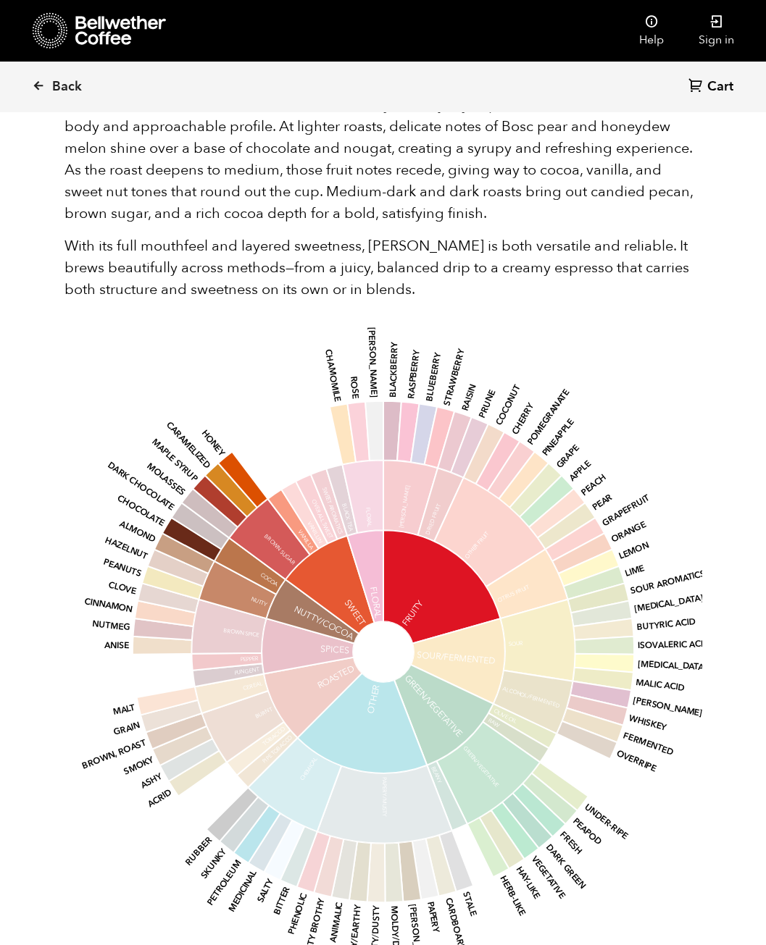
scroll to position [797, 0]
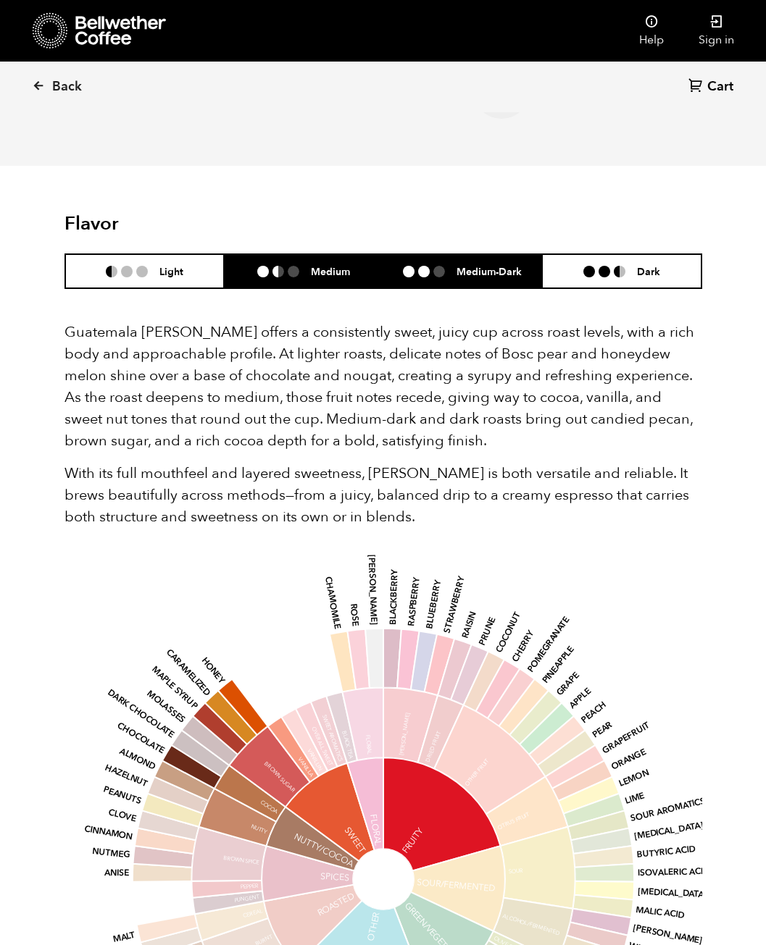
click at [309, 267] on ul at bounding box center [284, 272] width 54 height 12
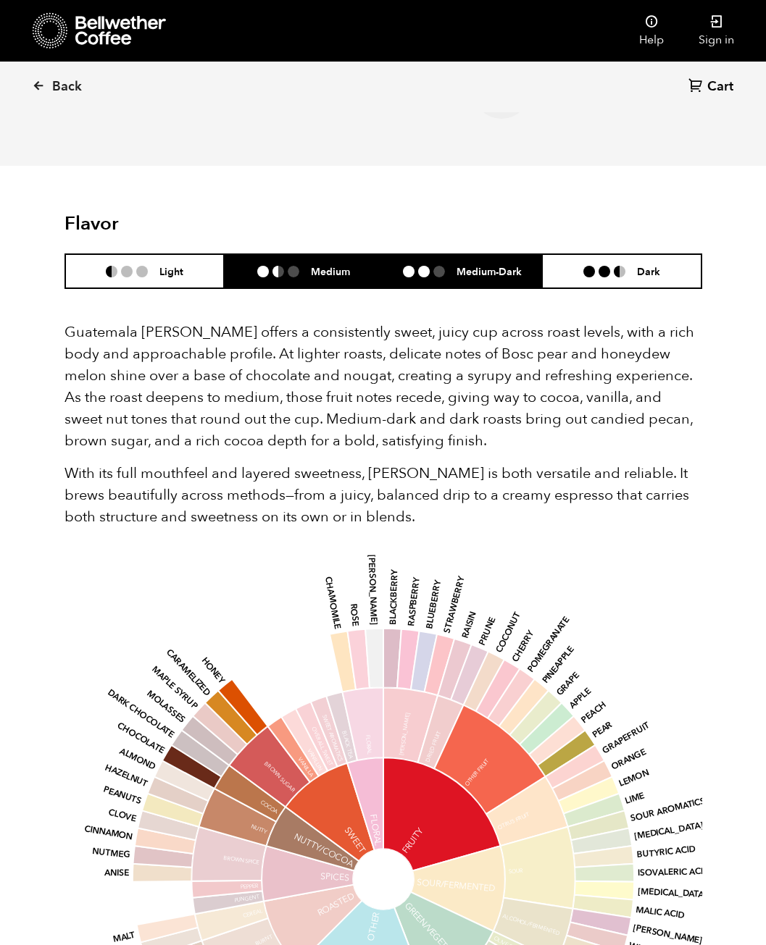
click at [448, 269] on ul at bounding box center [430, 272] width 54 height 12
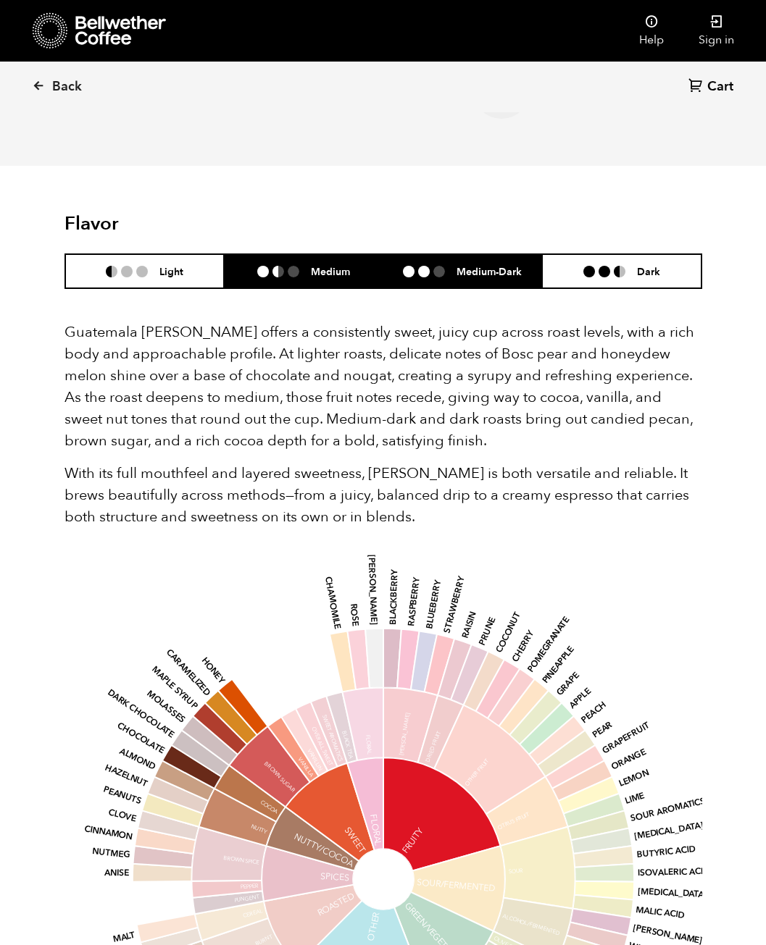
click at [349, 270] on h6 "Medium" at bounding box center [330, 271] width 39 height 12
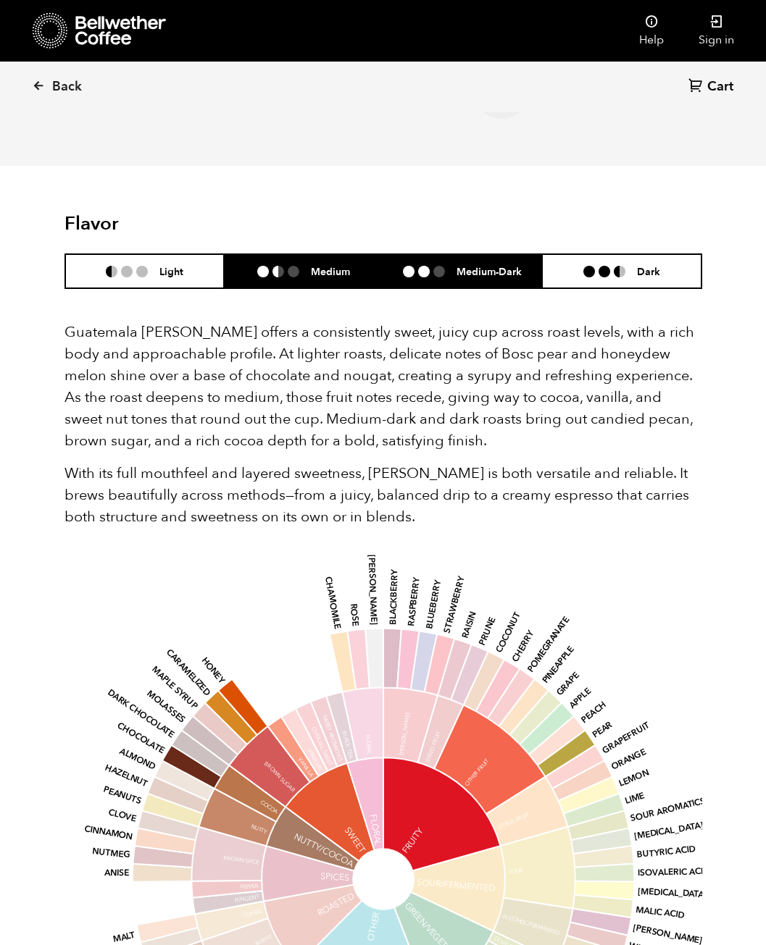
click at [431, 266] on ul at bounding box center [430, 272] width 54 height 12
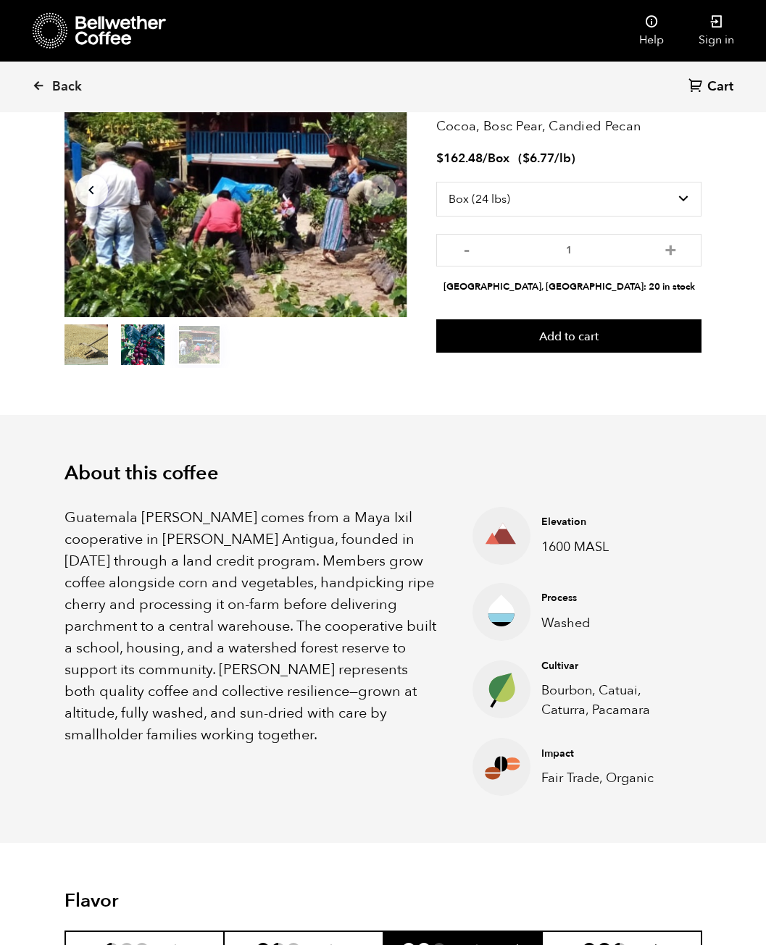
scroll to position [0, 0]
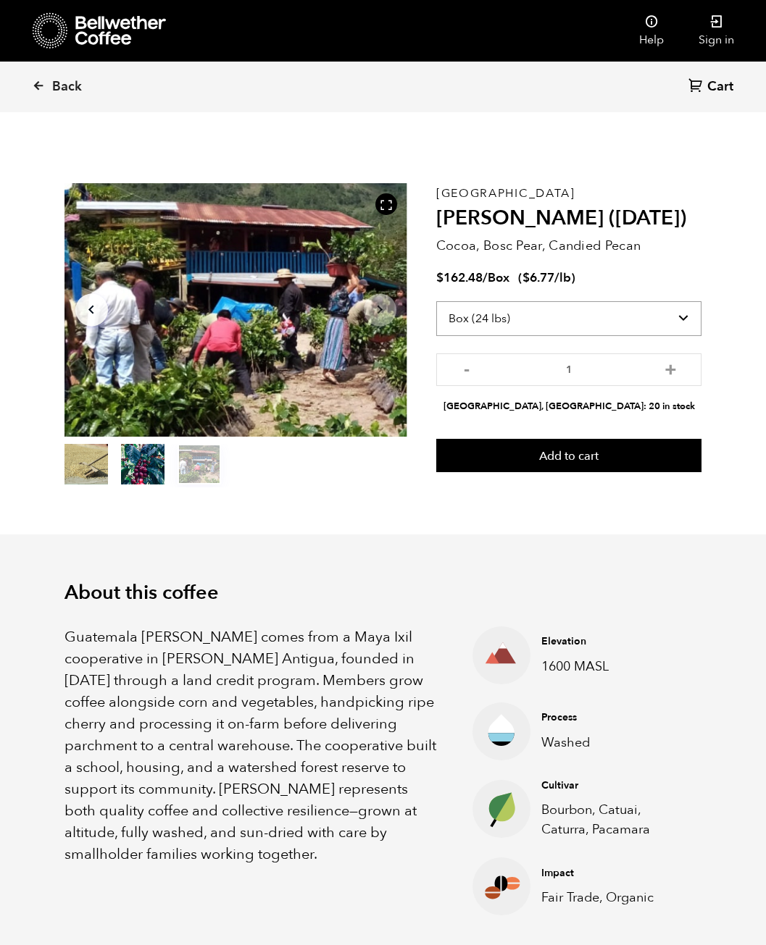
click at [610, 311] on select "Select size Bag (69kg) (152 lbs) Box (24 lbs)" at bounding box center [569, 318] width 266 height 35
select select "bag-2"
click at [436, 301] on select "Select size Bag (69kg) (152 lbs) Box (24 lbs)" at bounding box center [569, 318] width 266 height 35
